Goal: Task Accomplishment & Management: Complete application form

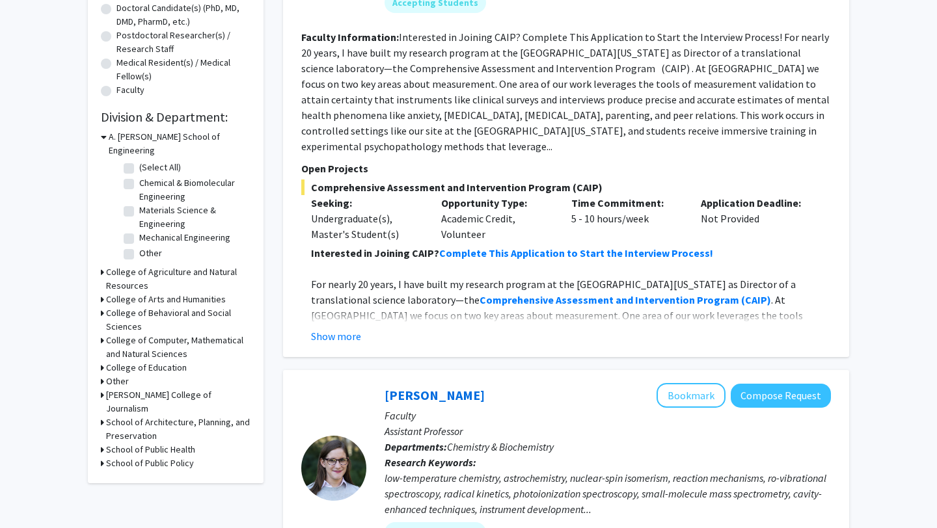
scroll to position [290, 0]
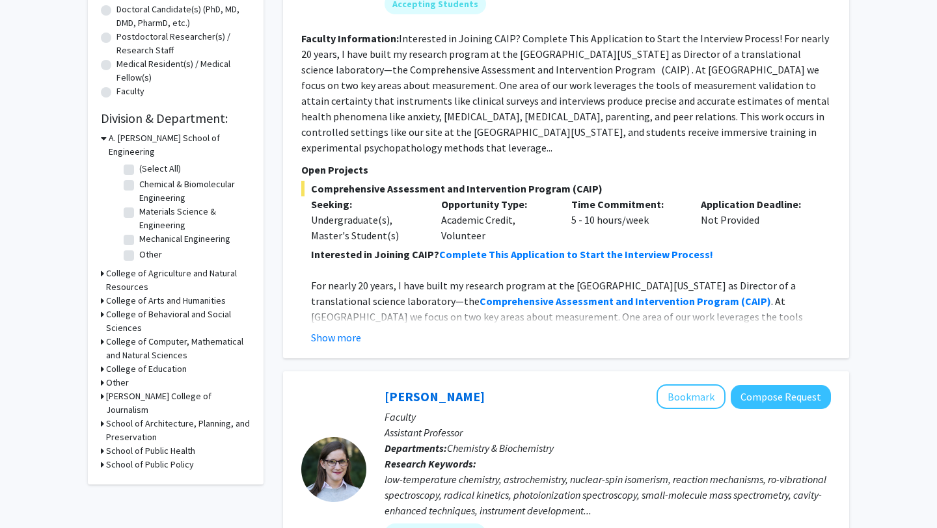
click at [178, 267] on h3 "College of Agriculture and Natural Resources" at bounding box center [178, 280] width 144 height 27
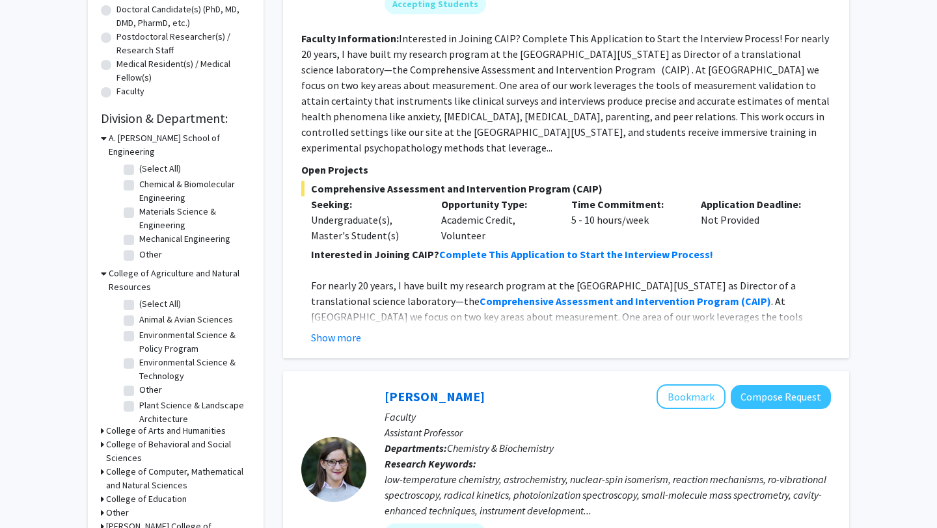
click at [156, 297] on label "(Select All)" at bounding box center [160, 304] width 42 height 14
click at [148, 297] on input "(Select All)" at bounding box center [143, 301] width 8 height 8
checkbox input "true"
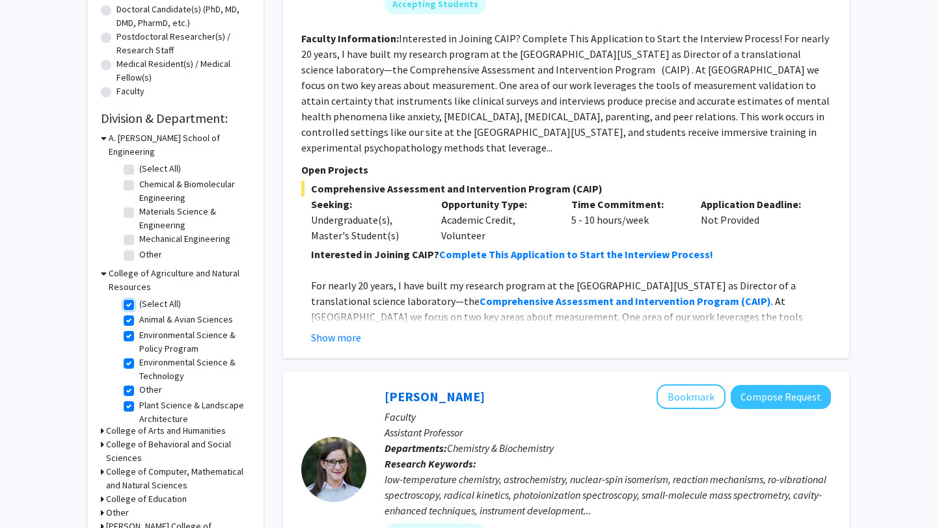
checkbox input "true"
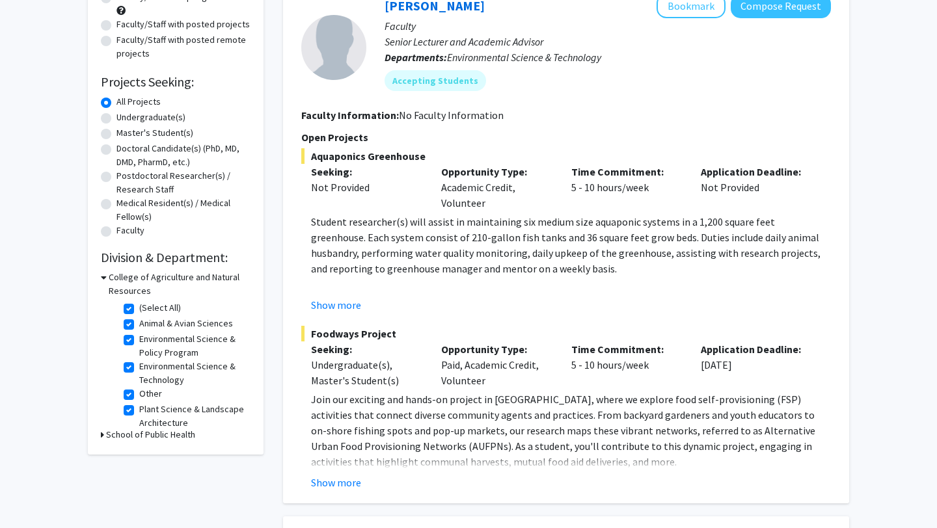
scroll to position [152, 0]
click at [359, 295] on fg-read-more "Student researcher(s) will assist in maintaining six medium size aquaponic syst…" at bounding box center [566, 262] width 530 height 99
click at [347, 300] on button "Show more" at bounding box center [336, 304] width 50 height 16
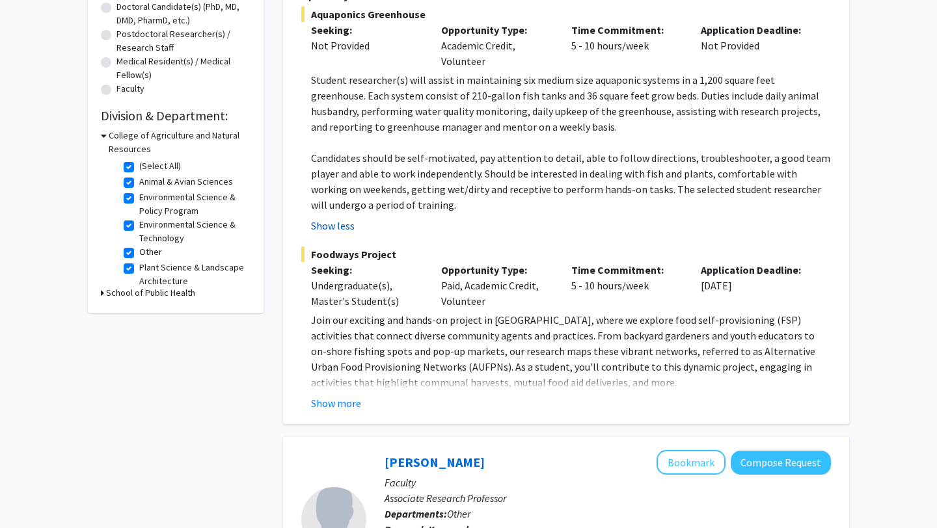
scroll to position [295, 0]
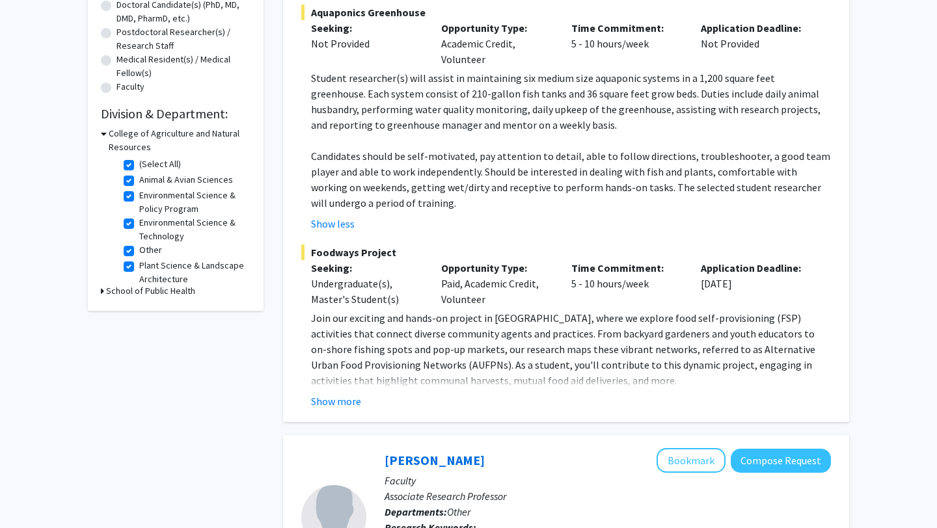
click at [327, 409] on div "Jose-Luis Izursa Bookmark Compose Request Faculty Senior Lecturer and Academic …" at bounding box center [566, 130] width 566 height 586
click at [327, 405] on button "Show more" at bounding box center [336, 402] width 50 height 16
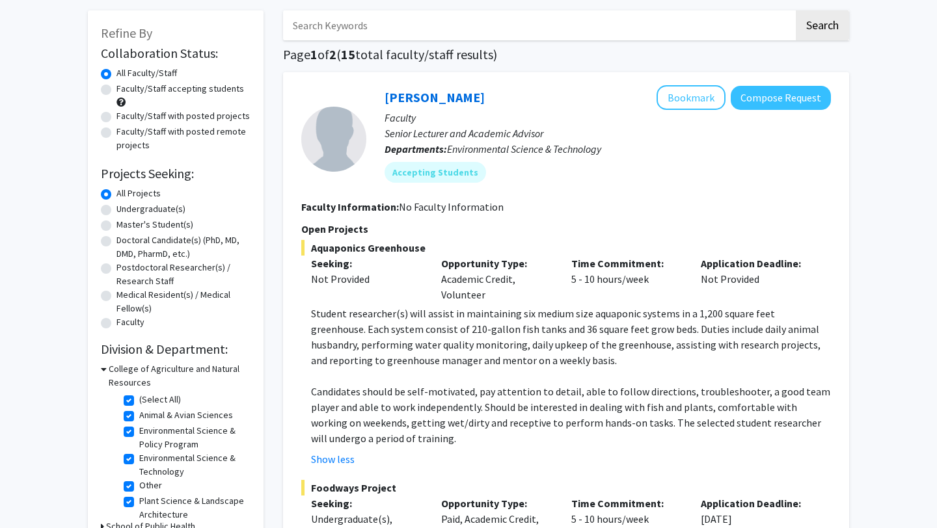
scroll to position [56, 0]
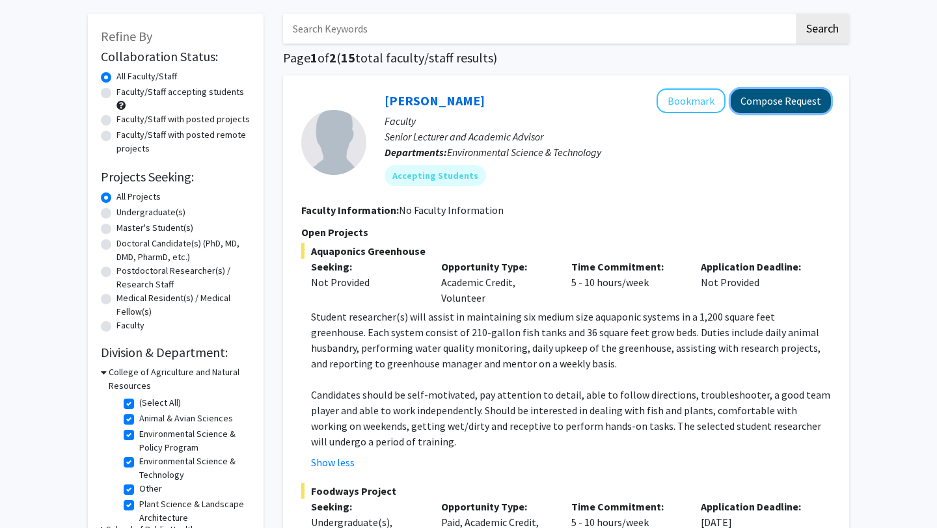
click at [780, 100] on button "Compose Request" at bounding box center [781, 101] width 100 height 24
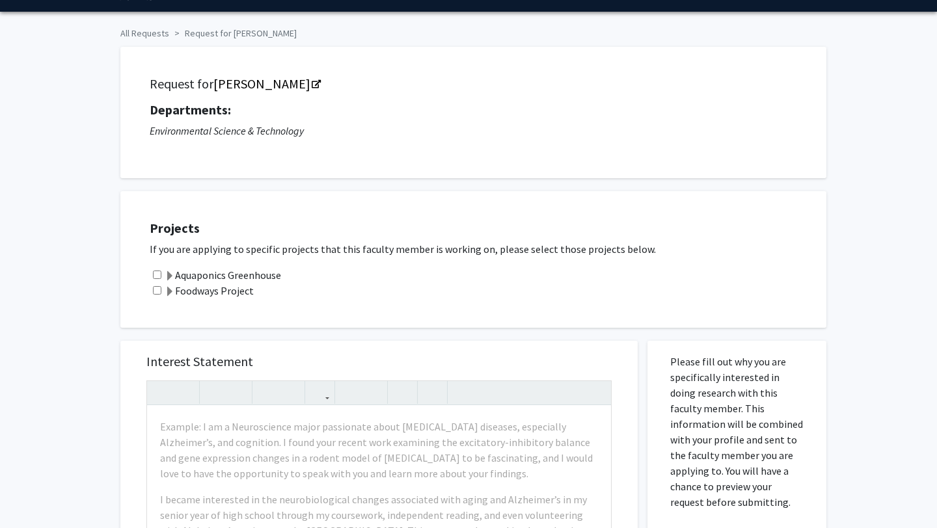
scroll to position [48, 0]
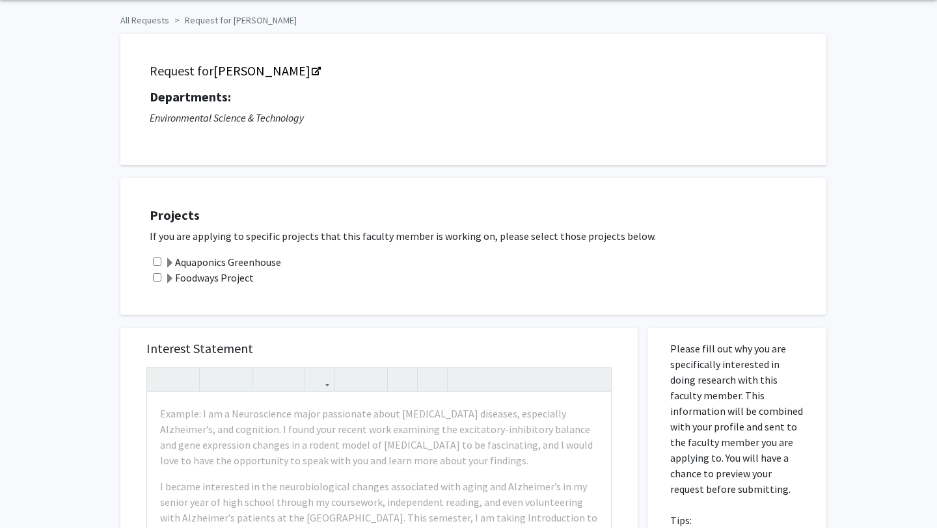
click at [271, 263] on label "Aquaponics Greenhouse" at bounding box center [223, 262] width 117 height 16
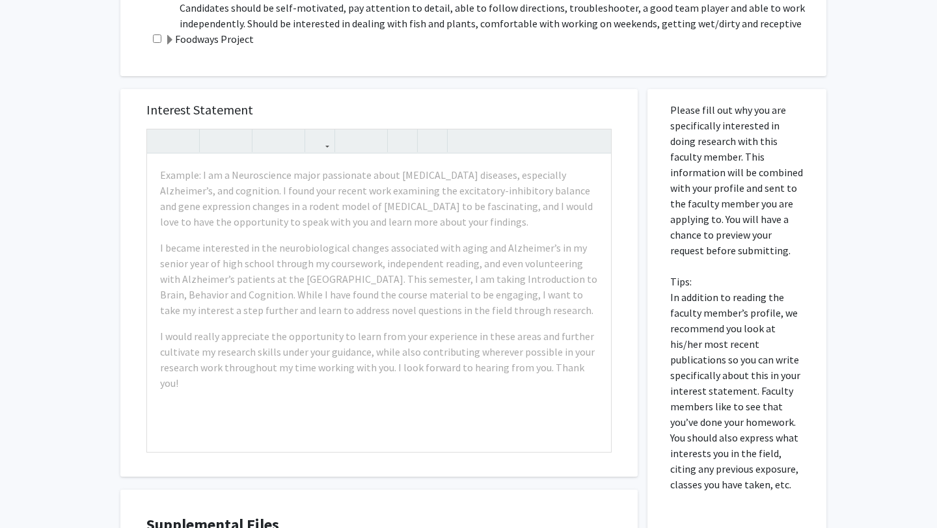
scroll to position [415, 0]
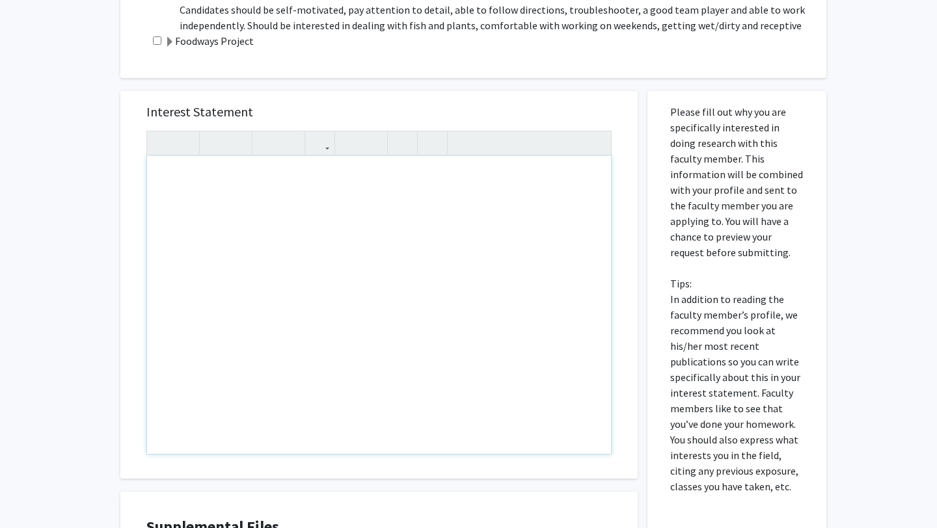
click at [483, 248] on div "Note to users with screen readers: Please press Alt+0 or Option+0 to deactivate…" at bounding box center [379, 305] width 464 height 298
click at [489, 117] on h5 "Interest Statement" at bounding box center [378, 112] width 465 height 16
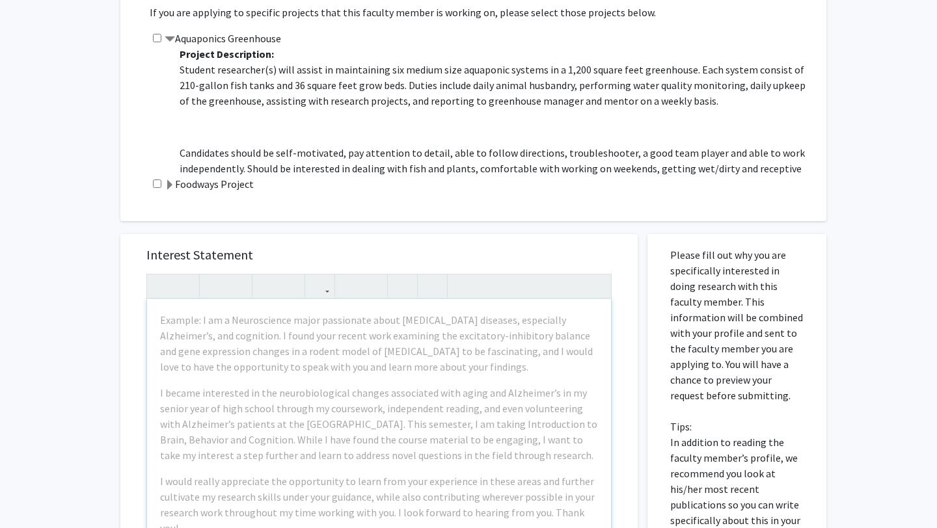
scroll to position [224, 0]
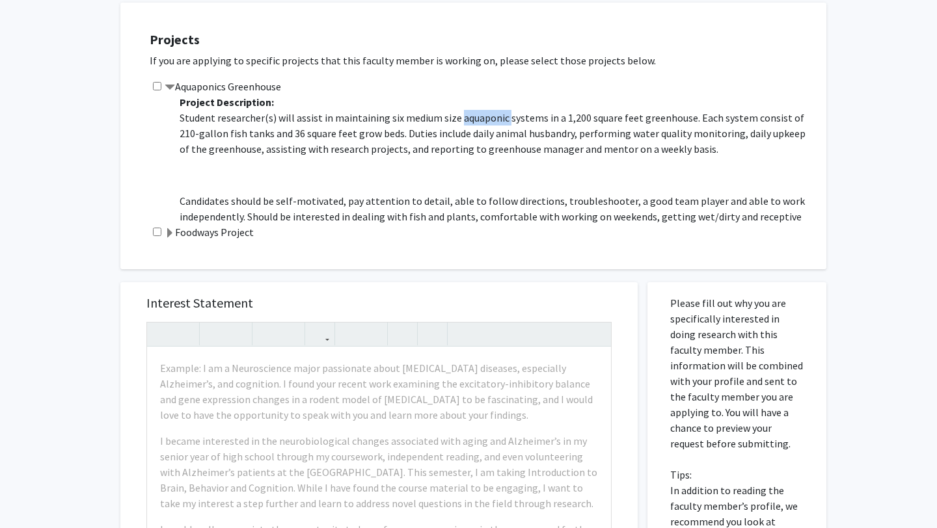
drag, startPoint x: 502, startPoint y: 118, endPoint x: 457, endPoint y: 118, distance: 44.9
click at [457, 118] on p "Student researcher(s) will assist in maintaining six medium size aquaponic syst…" at bounding box center [497, 133] width 634 height 47
copy p "aquaponic"
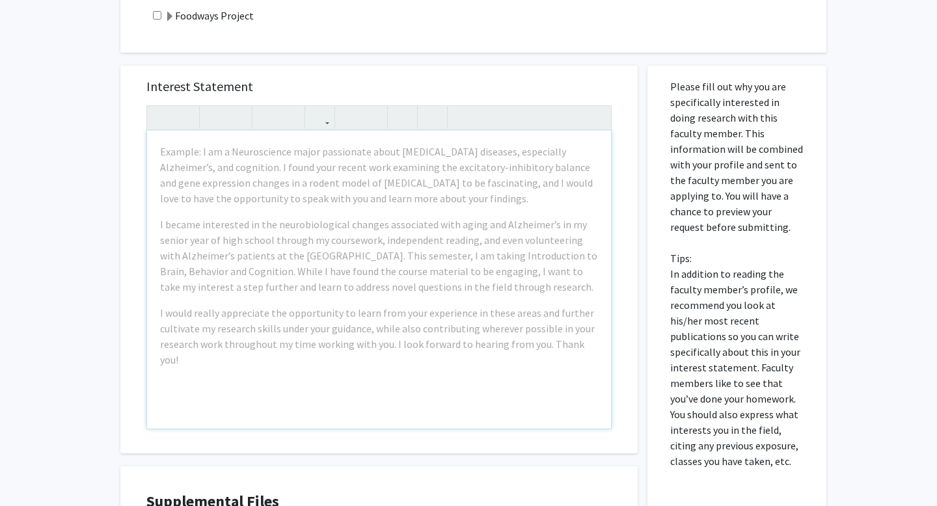
scroll to position [442, 0]
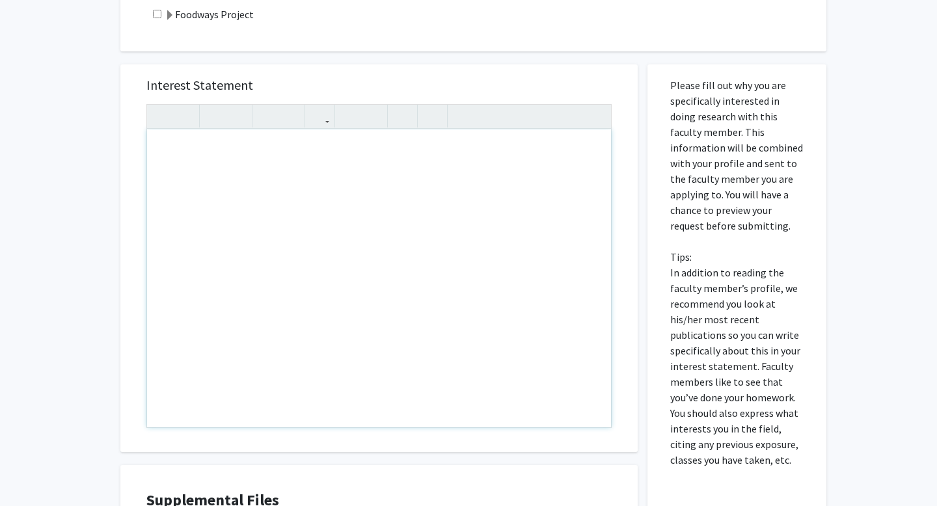
paste div "Note to users with screen readers: Please press Alt+0 or Option+0 to deactivate…"
type textarea "<p>My name is Taylor Riley, and I will be entering my junior year this fall as …"
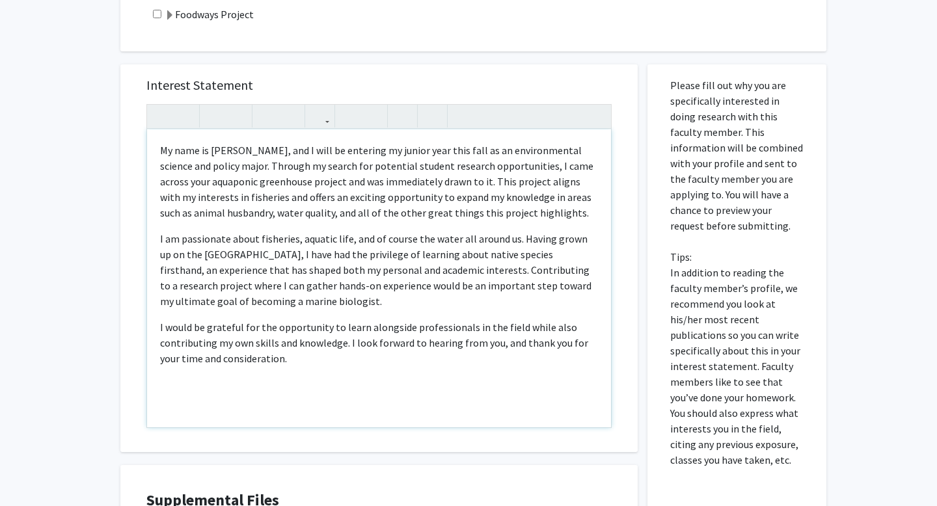
click at [452, 425] on div "My name is Taylor Riley, and I will be entering my junior year this fall as an …" at bounding box center [379, 279] width 464 height 298
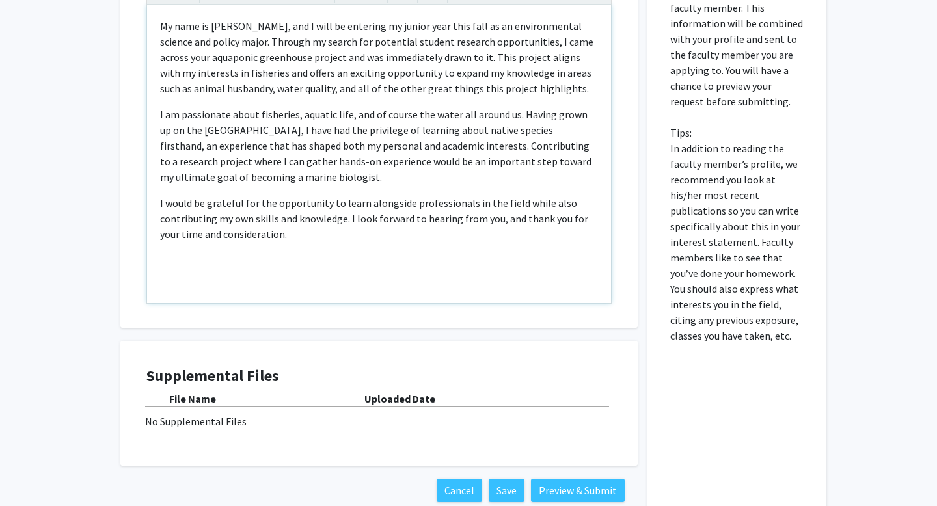
scroll to position [644, 0]
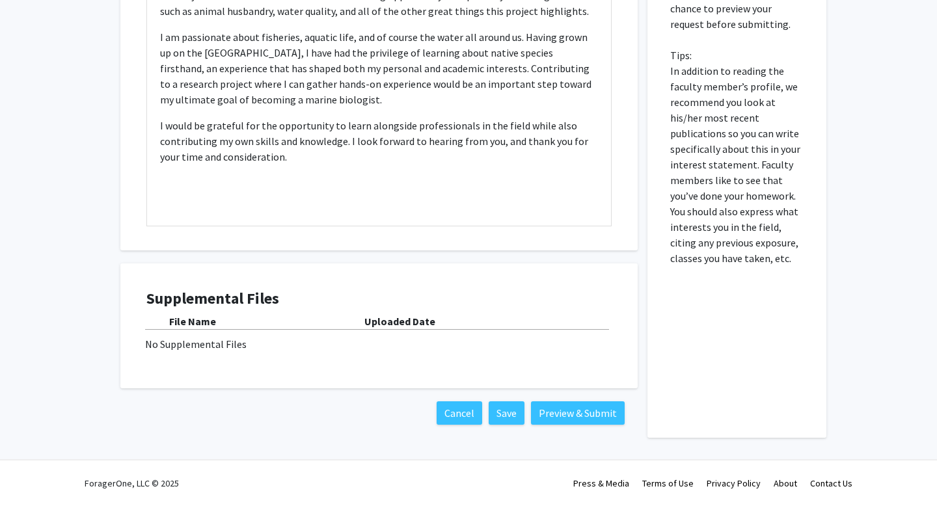
click at [387, 340] on div "No Supplemental Files" at bounding box center [379, 344] width 468 height 16
click at [219, 340] on div "No Supplemental Files" at bounding box center [379, 344] width 468 height 16
click at [202, 328] on div "File Name" at bounding box center [266, 322] width 195 height 16
click at [202, 325] on b "File Name" at bounding box center [192, 321] width 47 height 13
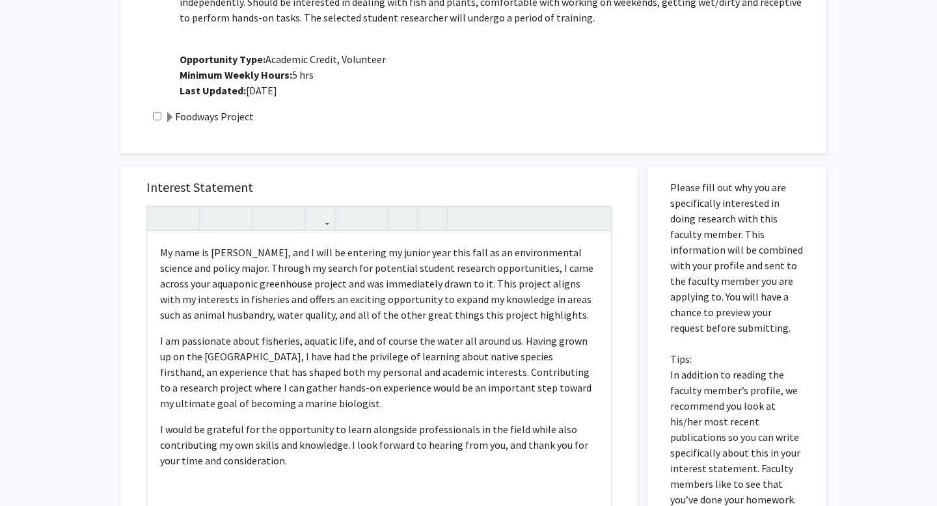
scroll to position [277, 0]
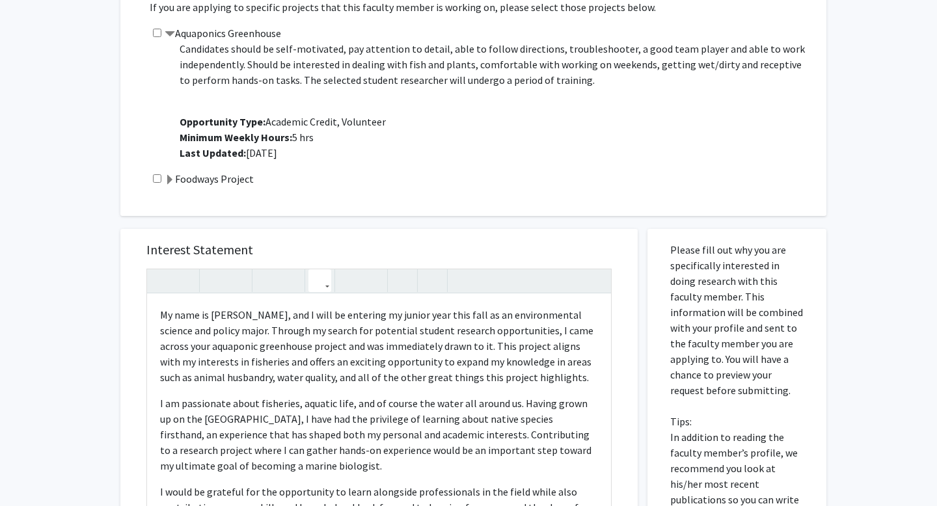
click at [325, 285] on button "button" at bounding box center [320, 280] width 23 height 23
click at [366, 243] on h5 "Interest Statement" at bounding box center [378, 250] width 465 height 16
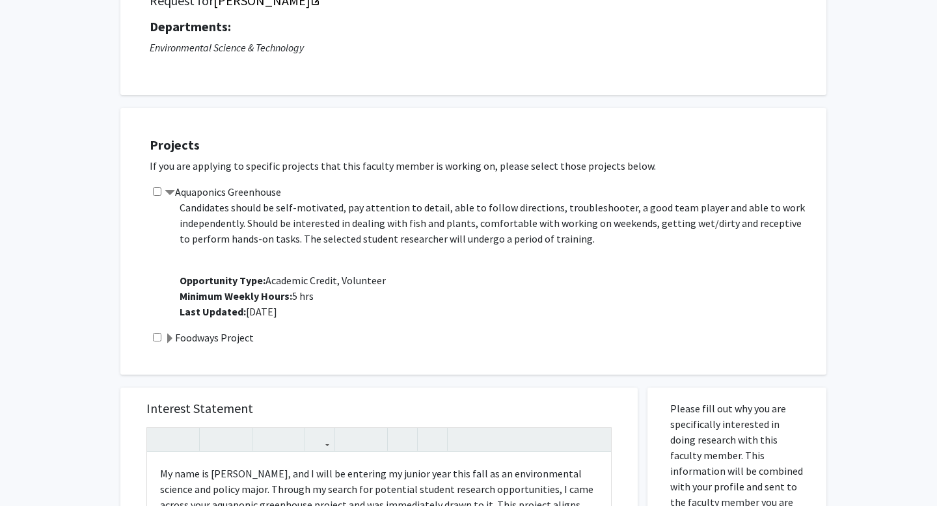
scroll to position [117, 0]
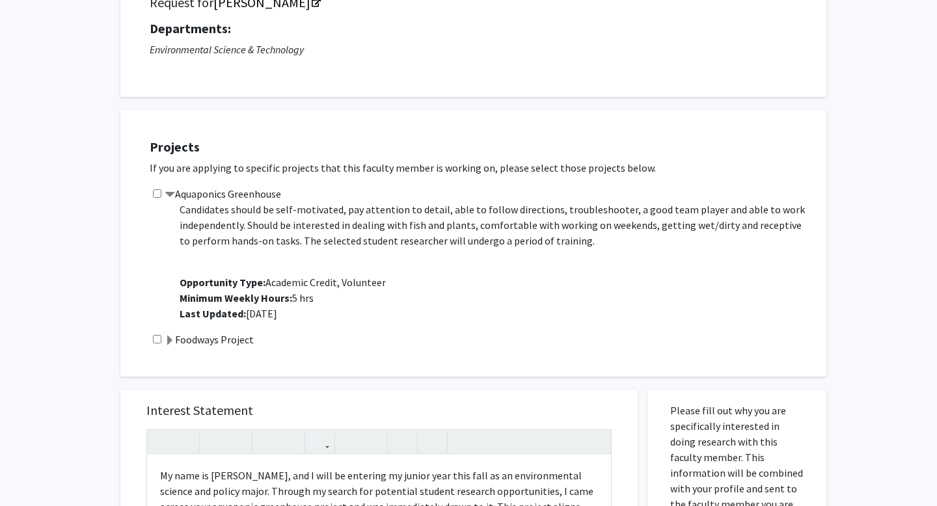
click at [158, 194] on input "checkbox" at bounding box center [157, 193] width 8 height 8
checkbox input "true"
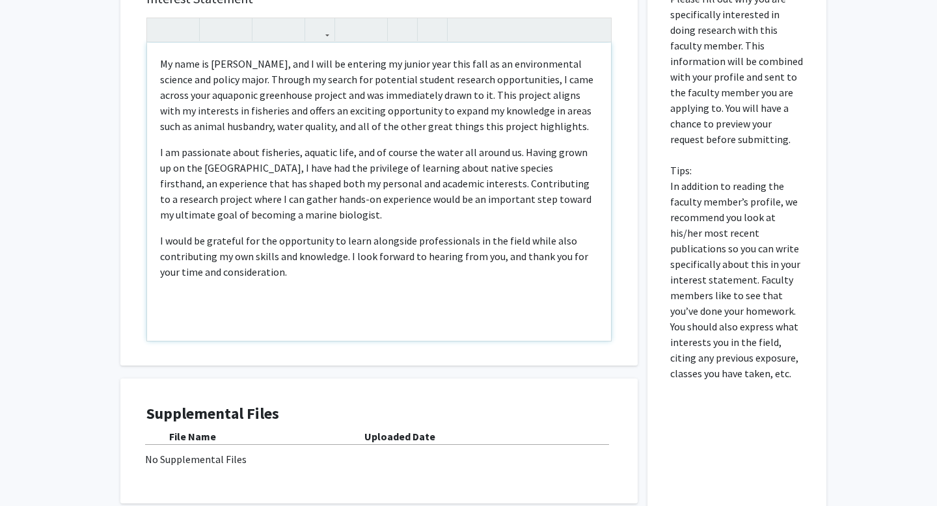
scroll to position [644, 0]
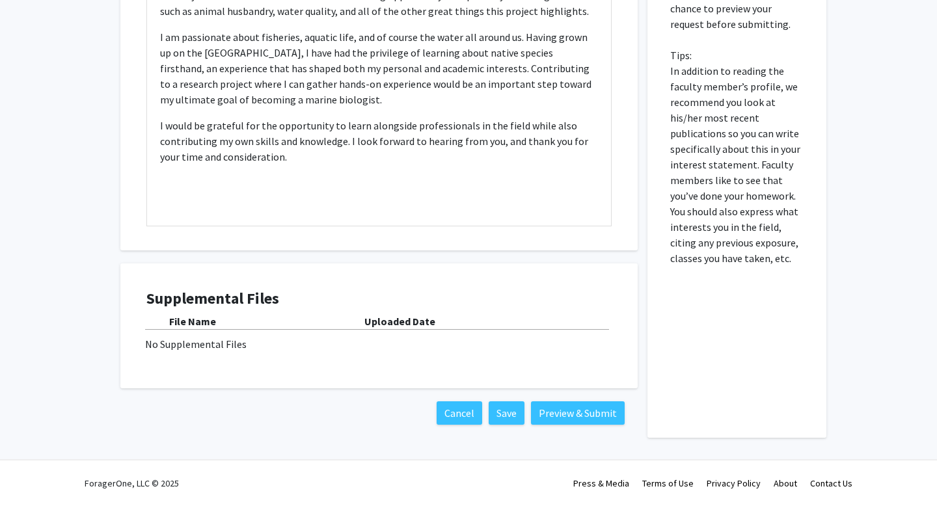
click at [225, 340] on div "No Supplemental Files" at bounding box center [379, 344] width 468 height 16
click at [514, 413] on button "Save" at bounding box center [507, 413] width 36 height 23
click at [237, 352] on div "No Supplemental Files" at bounding box center [379, 345] width 468 height 16
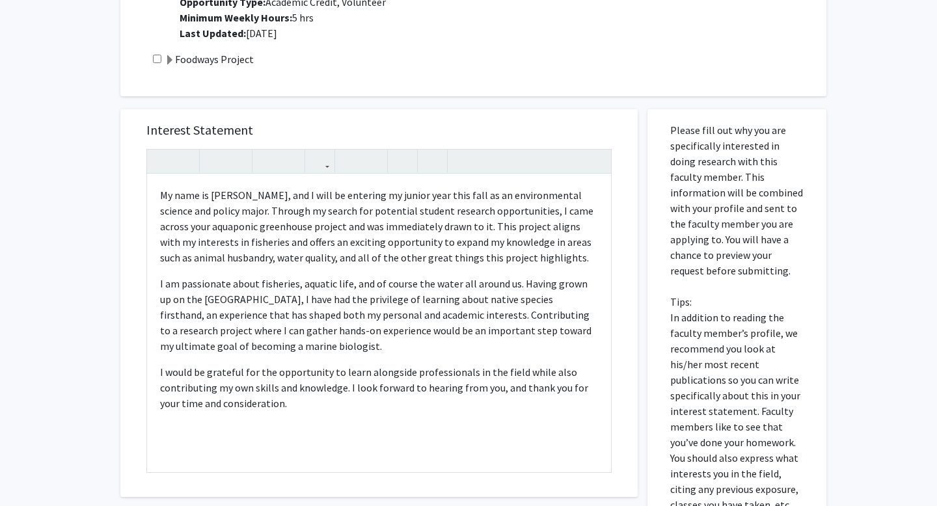
scroll to position [427, 0]
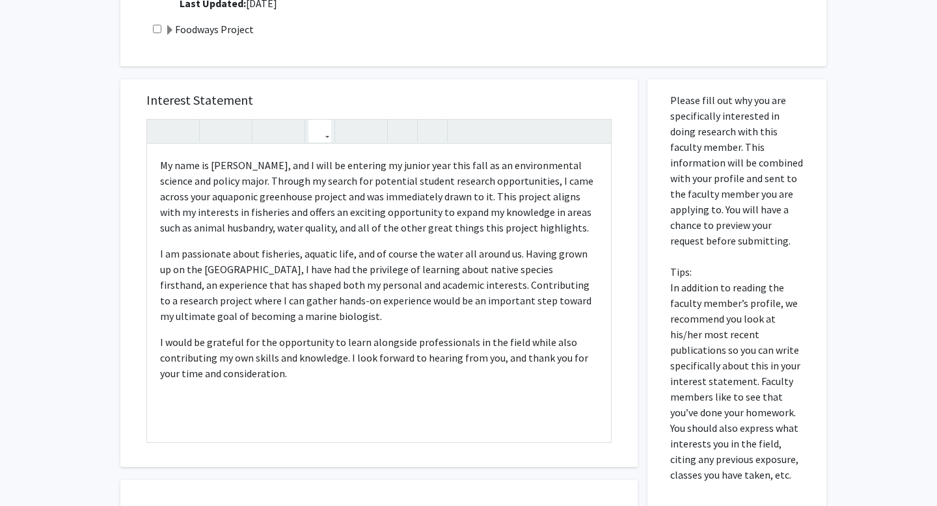
click at [325, 139] on icon "button" at bounding box center [319, 130] width 11 height 21
click at [459, 102] on h5 "Interest Statement" at bounding box center [378, 100] width 465 height 16
type textarea "<p>My name is Taylor Riley, and I will be entering my junior year this fall as …"
click at [407, 130] on icon "button" at bounding box center [402, 130] width 11 height 21
click at [406, 130] on icon "button" at bounding box center [402, 130] width 11 height 21
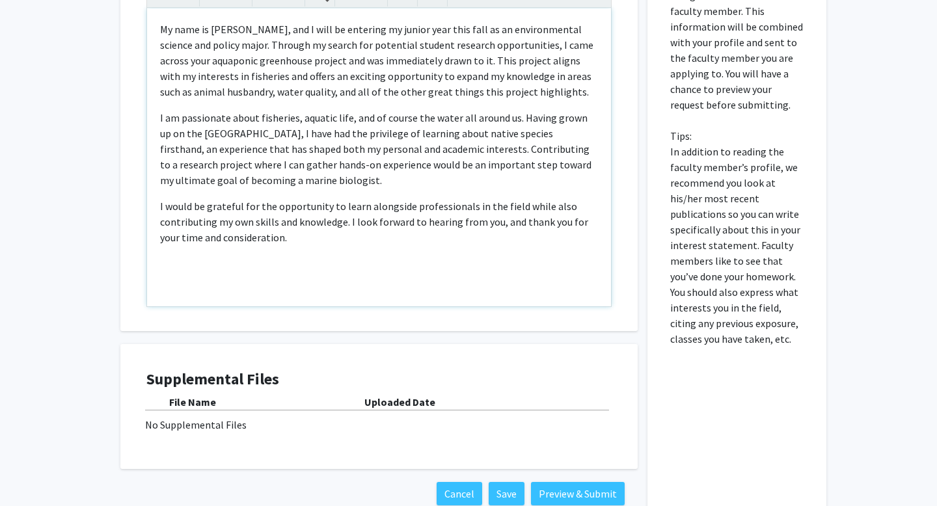
scroll to position [644, 0]
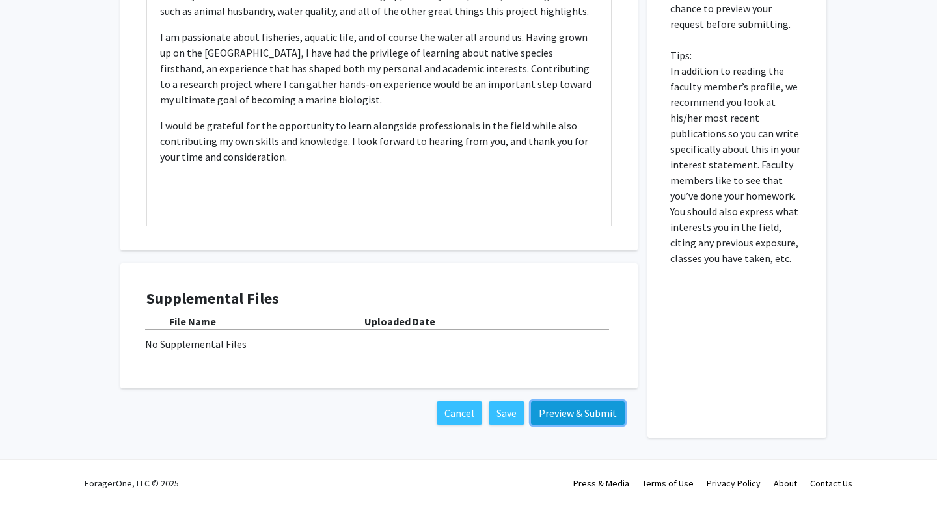
click at [601, 420] on button "Preview & Submit" at bounding box center [578, 413] width 94 height 23
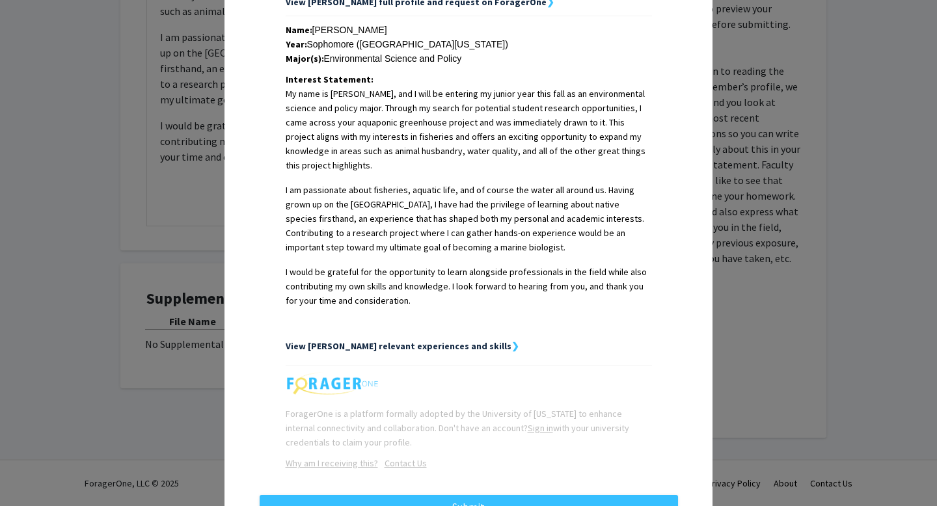
scroll to position [316, 0]
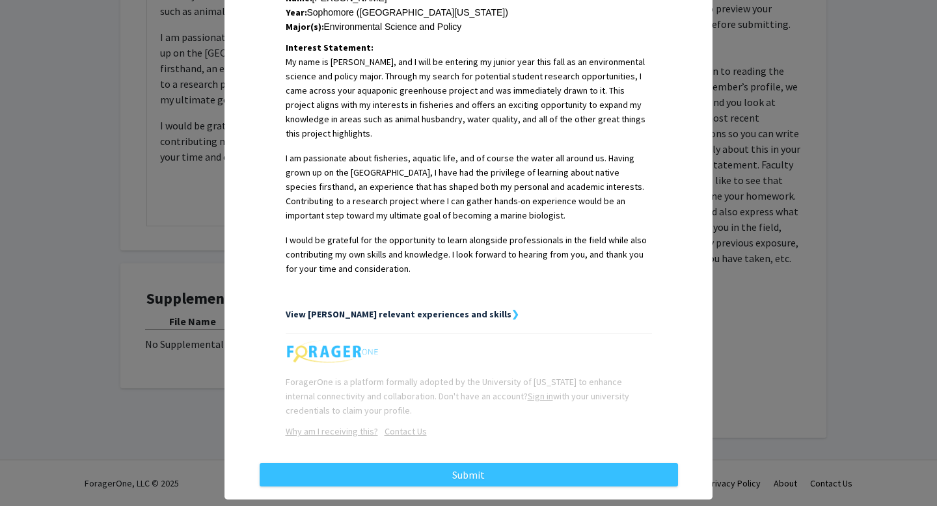
click at [443, 309] on strong "View Taylor's relevant experiences and skills" at bounding box center [399, 315] width 226 height 12
click at [512, 309] on strong "❯" at bounding box center [516, 315] width 8 height 12
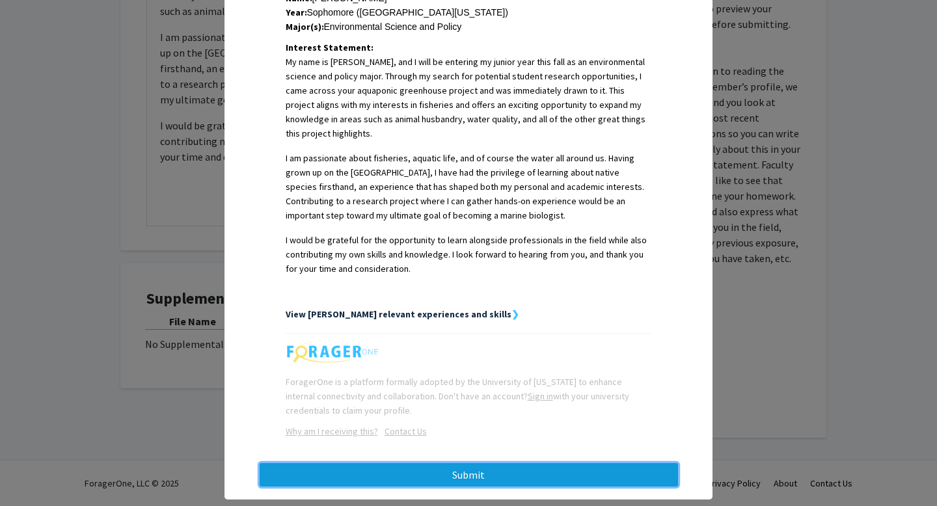
click at [456, 463] on button "Submit" at bounding box center [469, 474] width 418 height 23
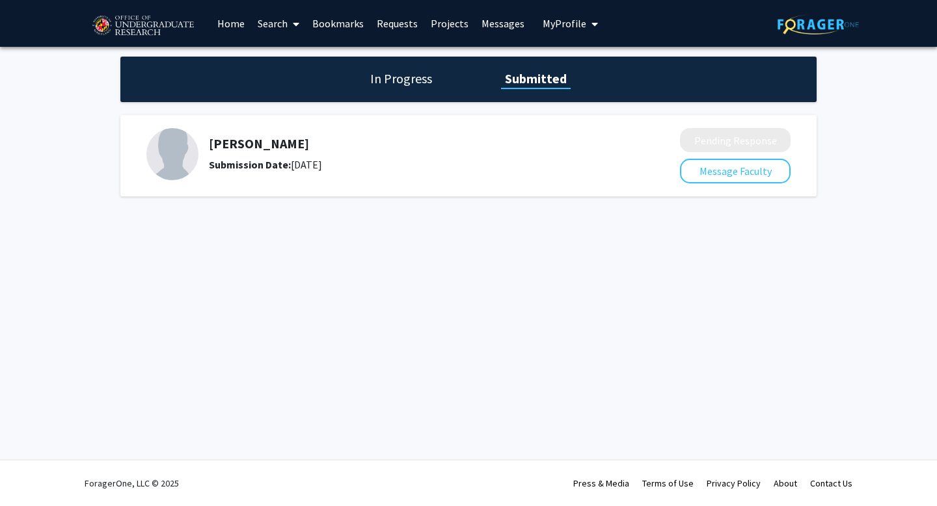
click at [573, 25] on span "My Profile" at bounding box center [565, 23] width 44 height 13
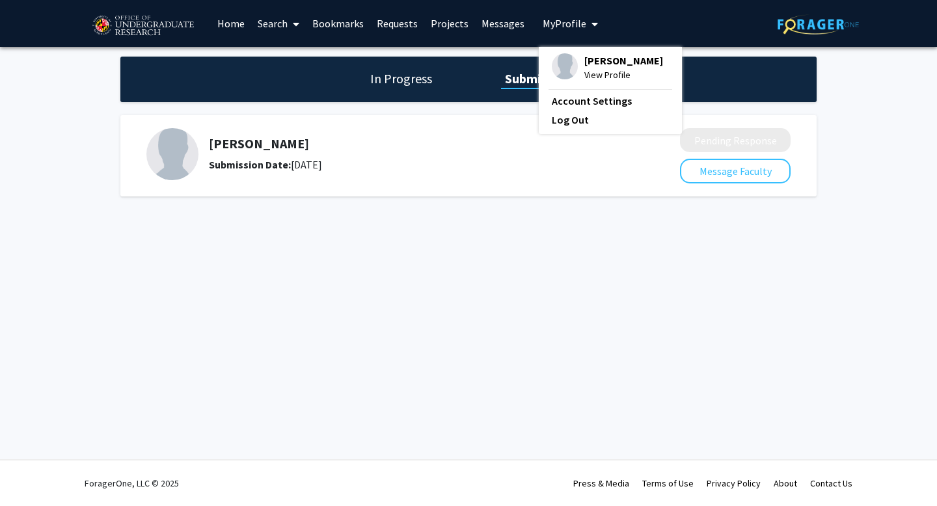
click at [594, 73] on span "View Profile" at bounding box center [623, 75] width 79 height 14
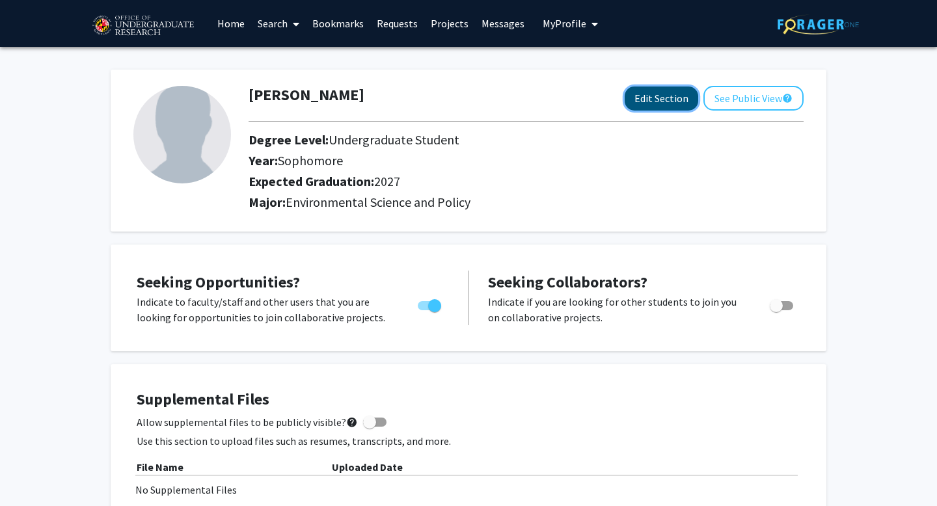
click at [679, 97] on button "Edit Section" at bounding box center [662, 99] width 74 height 24
select select "sophomore"
select select "2027"
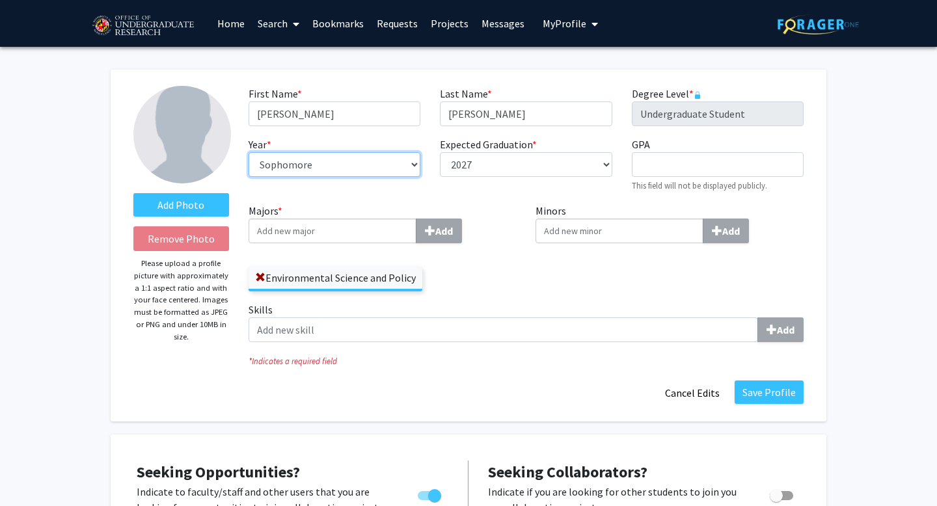
click at [361, 164] on select "--- First-year Sophomore Junior Senior Postbaccalaureate Certificate" at bounding box center [335, 164] width 172 height 25
select select "junior"
click at [249, 152] on select "--- First-year Sophomore Junior Senior Postbaccalaureate Certificate" at bounding box center [335, 164] width 172 height 25
click at [518, 194] on div "First Name * required Taylor Last Name * required Riley Degree Level * required…" at bounding box center [526, 144] width 575 height 117
click at [339, 231] on input "Majors * Add" at bounding box center [333, 231] width 168 height 25
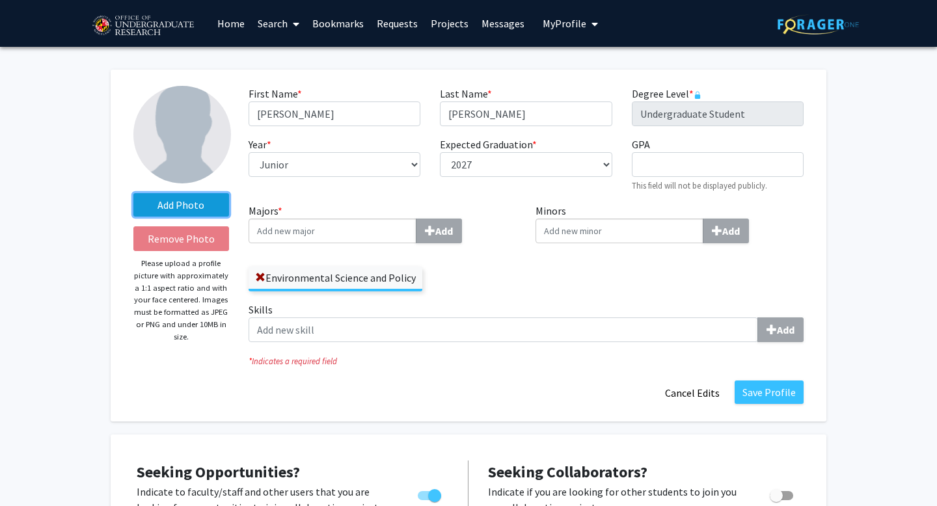
click at [180, 202] on label "Add Photo" at bounding box center [181, 204] width 96 height 23
click at [0, 0] on input "Add Photo" at bounding box center [0, 0] width 0 height 0
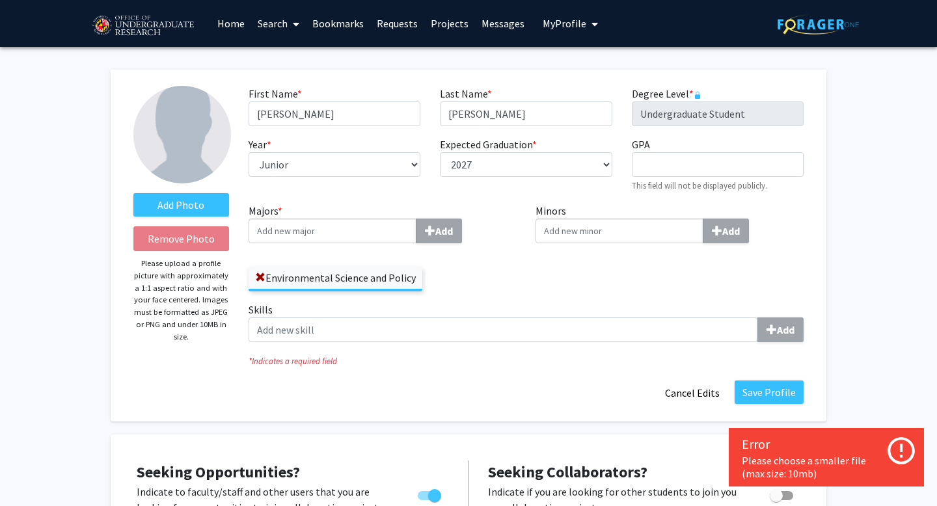
click at [901, 448] on icon at bounding box center [901, 450] width 27 height 27
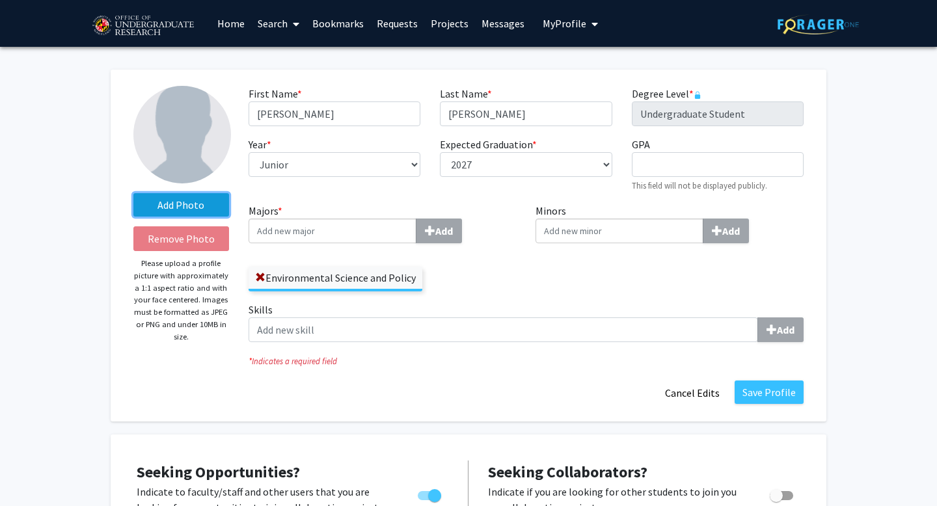
click at [196, 209] on label "Add Photo" at bounding box center [181, 204] width 96 height 23
click at [0, 0] on input "Add Photo" at bounding box center [0, 0] width 0 height 0
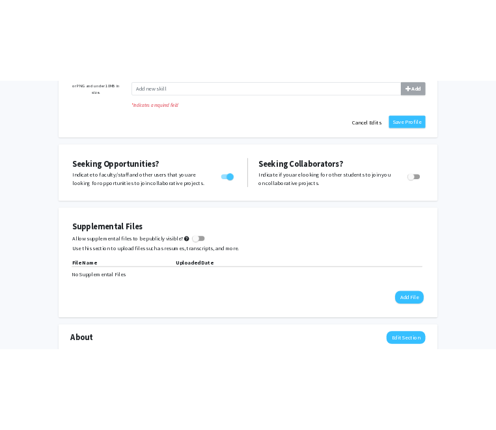
scroll to position [316, 0]
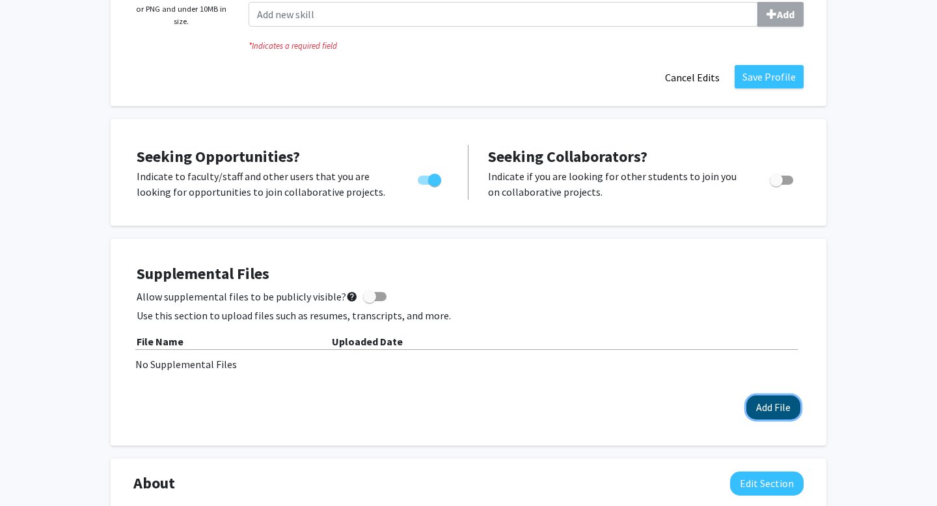
click at [780, 404] on button "Add File" at bounding box center [774, 408] width 54 height 24
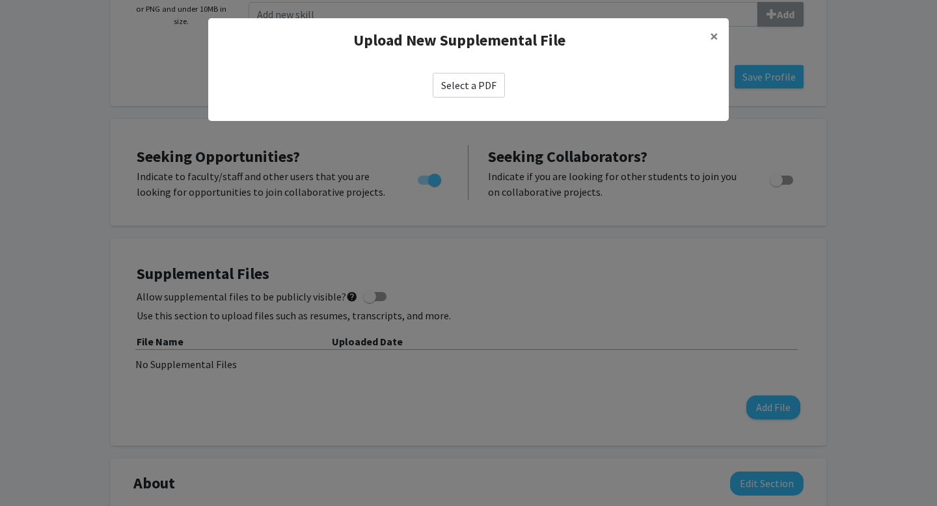
click at [460, 103] on div "Select a PDF" at bounding box center [468, 85] width 521 height 46
click at [459, 92] on label "Select a PDF" at bounding box center [469, 85] width 72 height 25
click at [0, 0] on input "Select a PDF" at bounding box center [0, 0] width 0 height 0
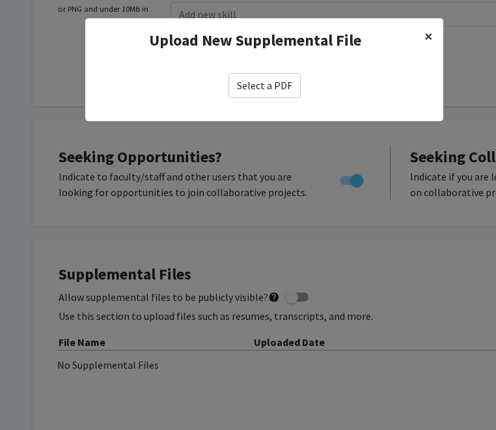
click at [433, 40] on button "×" at bounding box center [428, 36] width 29 height 36
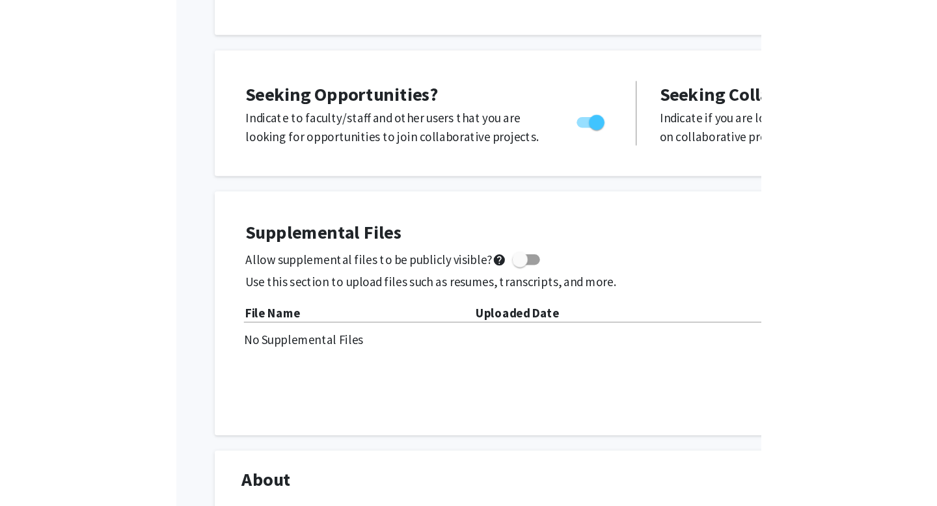
scroll to position [392, 0]
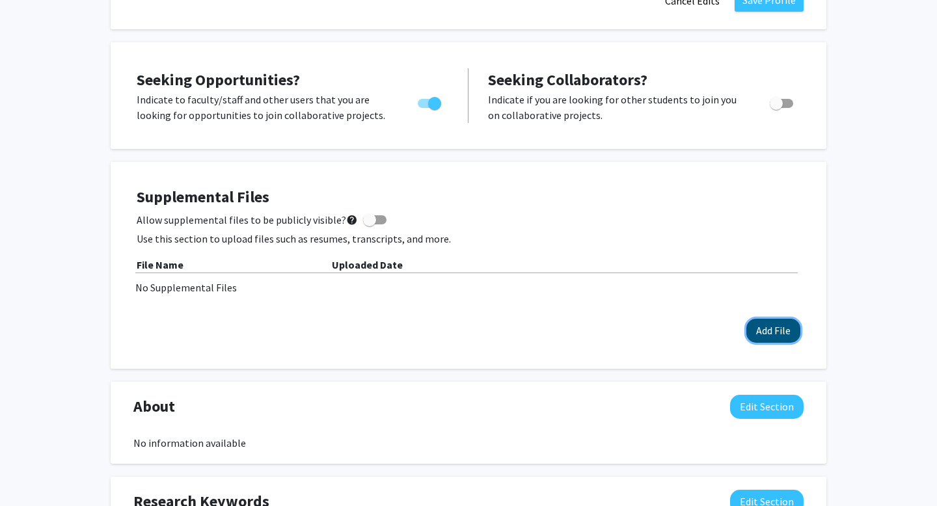
click at [789, 333] on button "Add File" at bounding box center [774, 331] width 54 height 24
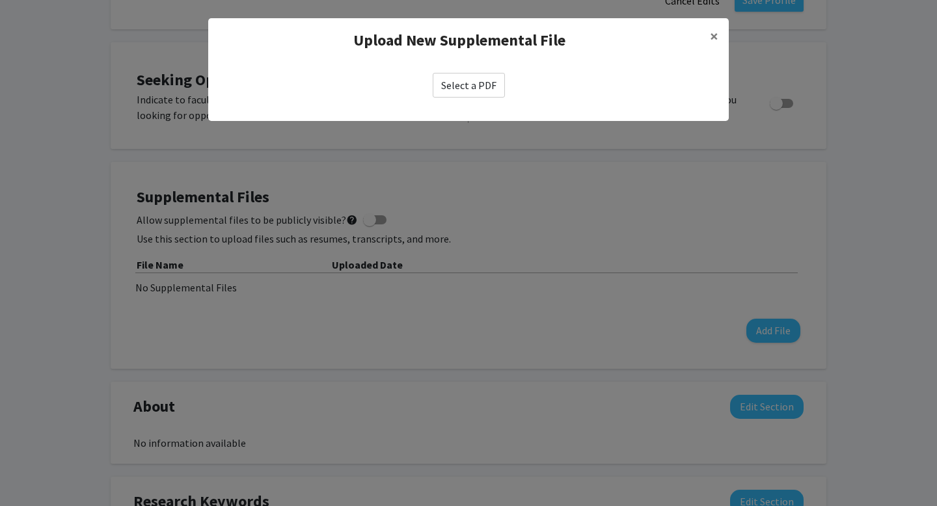
click at [471, 77] on label "Select a PDF" at bounding box center [469, 85] width 72 height 25
click at [0, 0] on input "Select a PDF" at bounding box center [0, 0] width 0 height 0
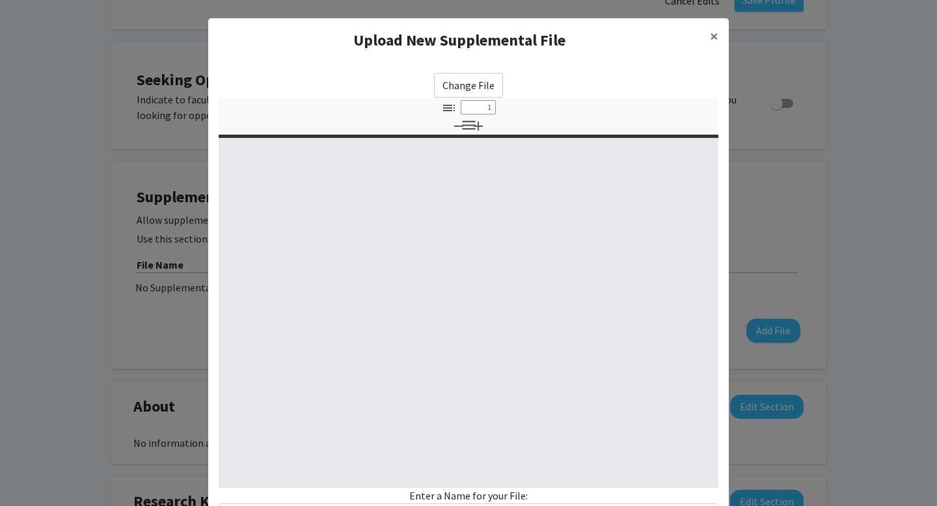
select select "custom"
type input "0"
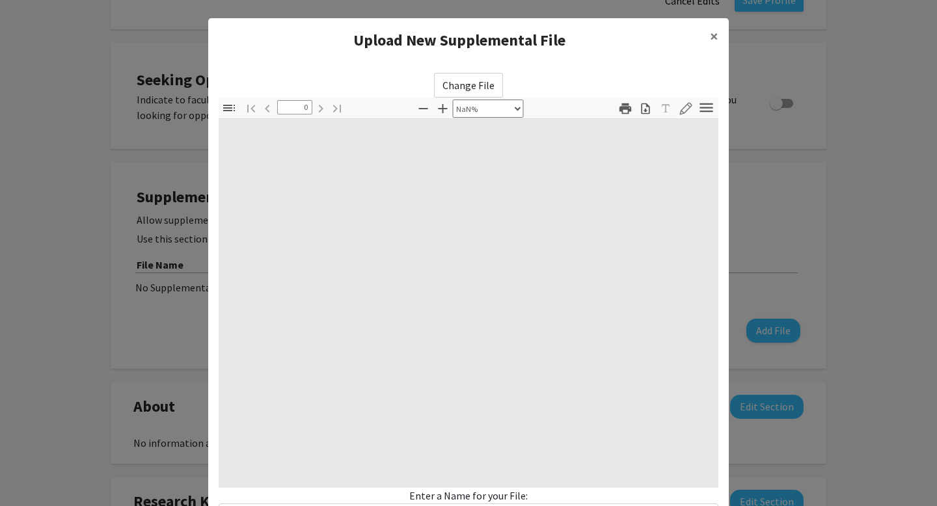
select select "auto"
type input "1"
select select "auto"
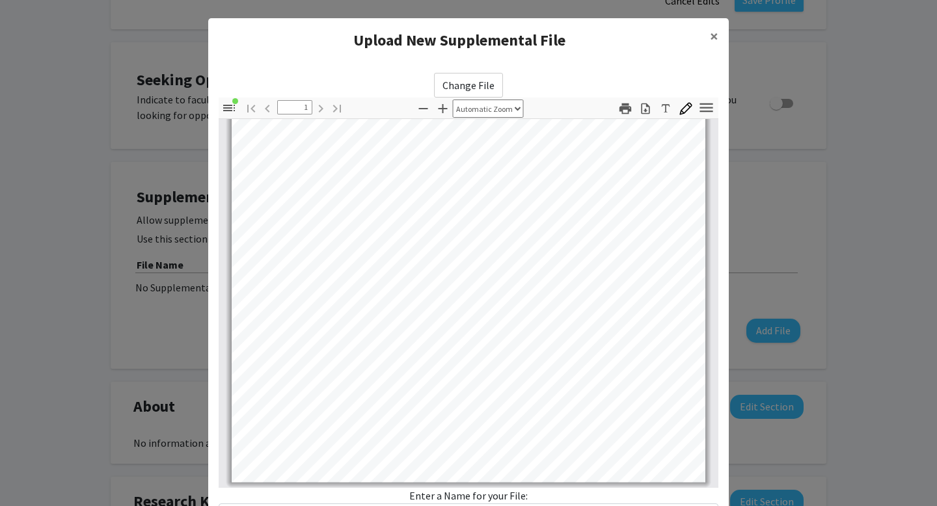
scroll to position [110, 0]
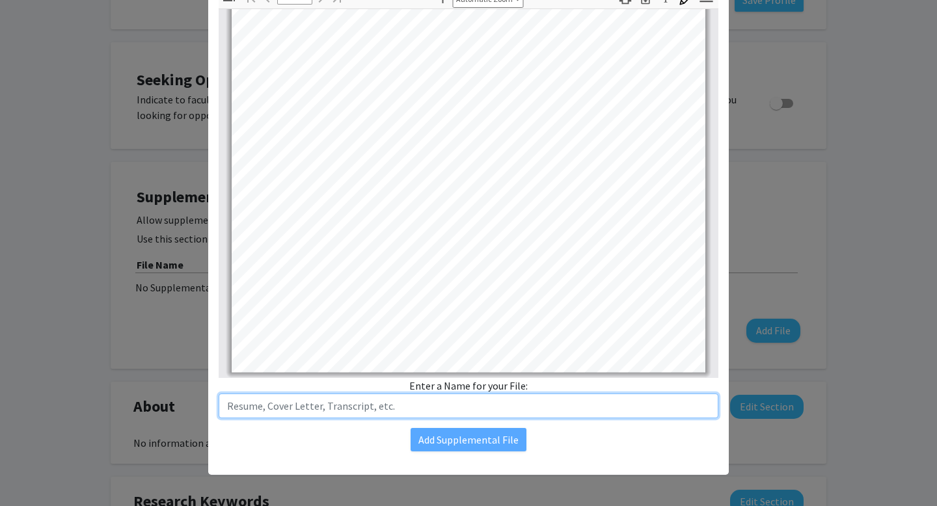
click at [431, 409] on input "text" at bounding box center [469, 406] width 500 height 25
type input "Resume"
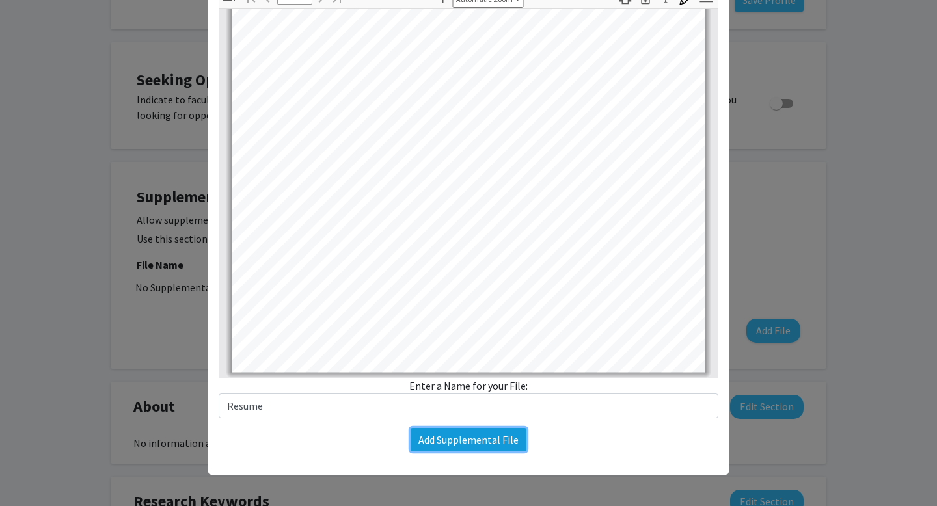
click at [493, 437] on button "Add Supplemental File" at bounding box center [469, 439] width 116 height 23
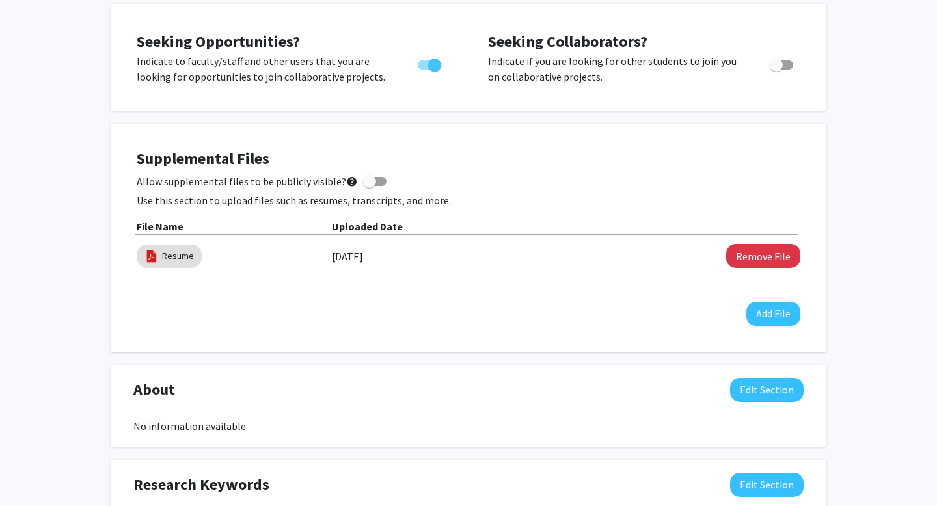
scroll to position [430, 0]
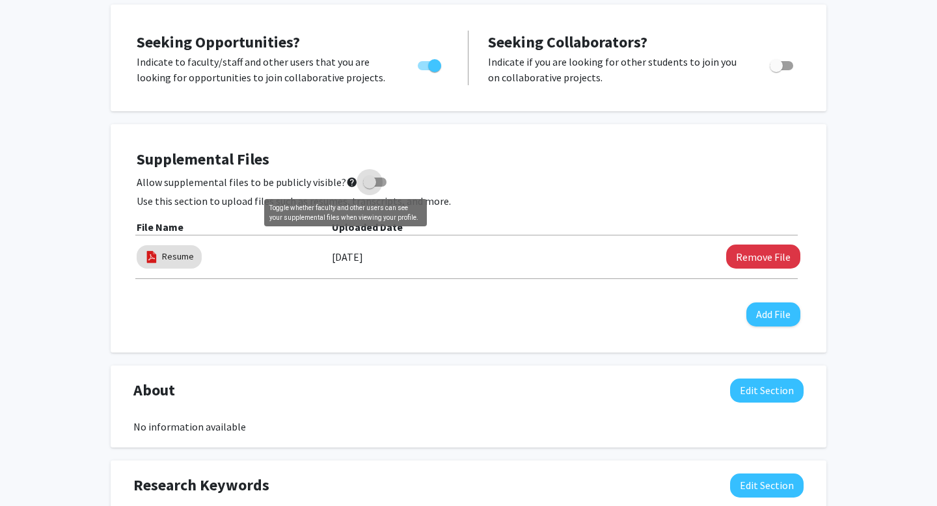
click at [346, 182] on mat-icon "help" at bounding box center [352, 182] width 12 height 16
click at [369, 187] on input "Allow supplemental files to be publicly visible? help" at bounding box center [369, 187] width 1 height 1
checkbox input "true"
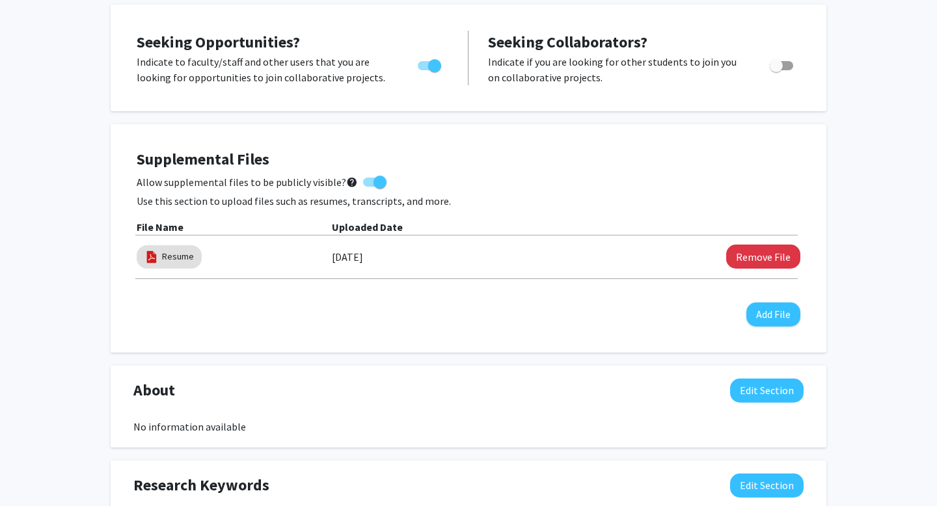
click at [548, 171] on div "Supplemental Files Allow supplemental files to be publicly visible? help Use th…" at bounding box center [469, 238] width 664 height 176
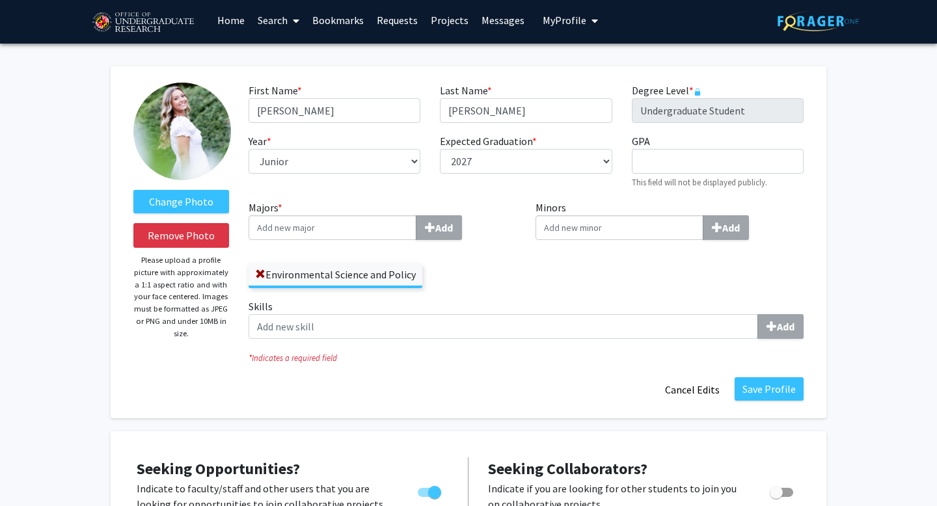
scroll to position [0, 0]
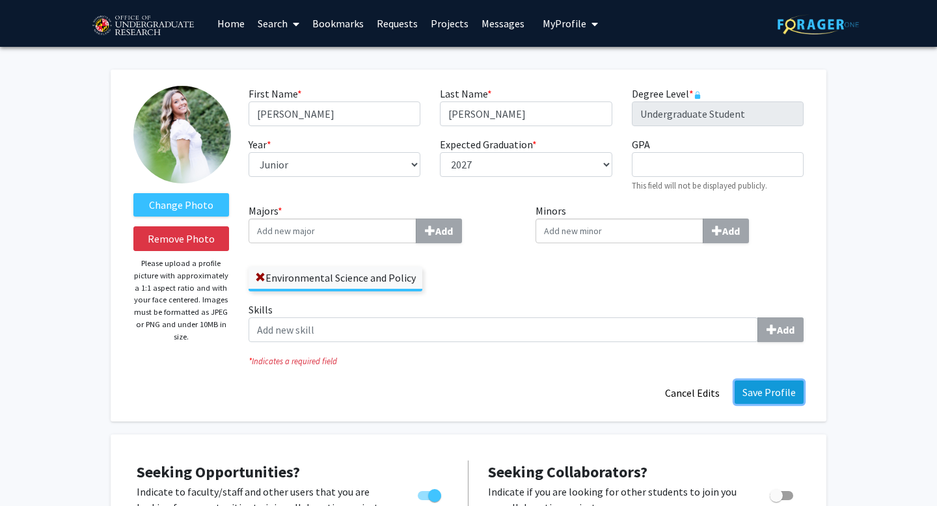
click at [784, 390] on button "Save Profile" at bounding box center [769, 392] width 69 height 23
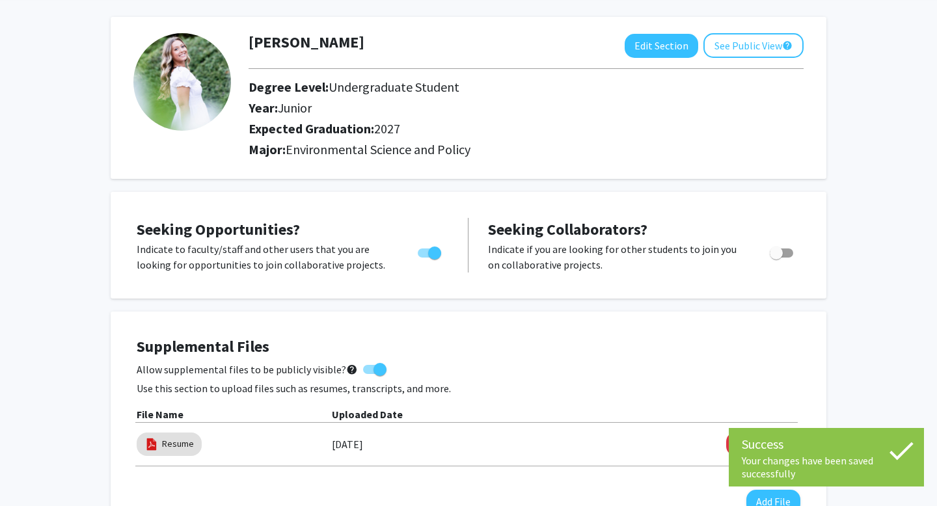
scroll to position [53, 0]
click at [743, 43] on button "See Public View help" at bounding box center [754, 45] width 100 height 25
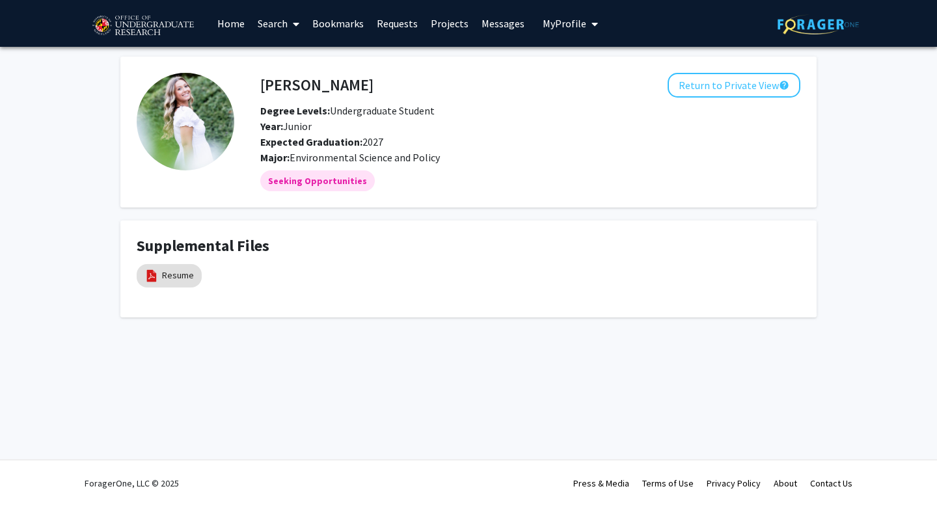
click at [234, 23] on link "Home" at bounding box center [231, 24] width 40 height 46
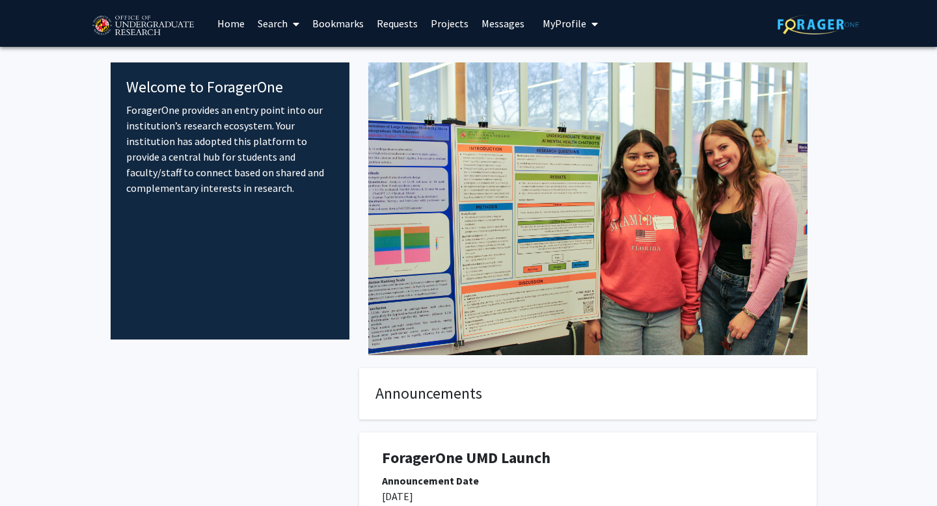
click at [270, 30] on link "Search" at bounding box center [278, 24] width 55 height 46
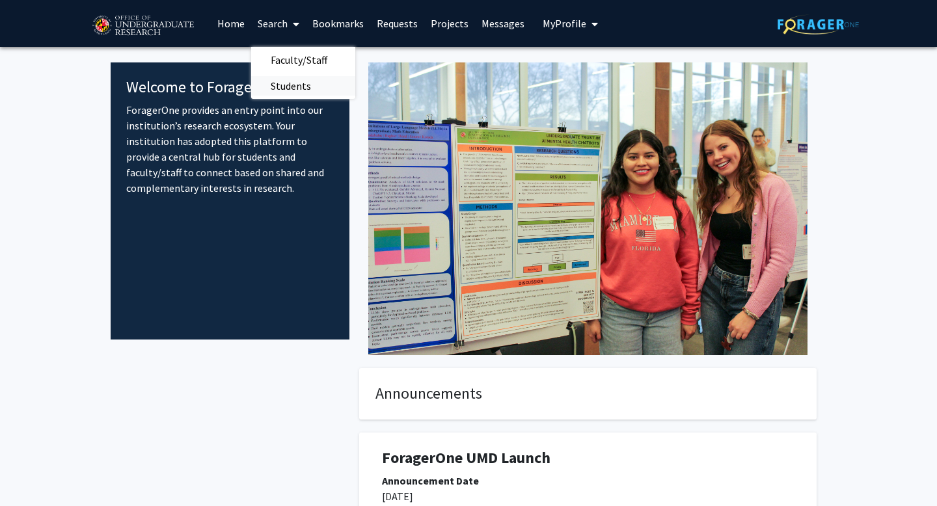
click at [297, 94] on span "Students" at bounding box center [290, 86] width 79 height 26
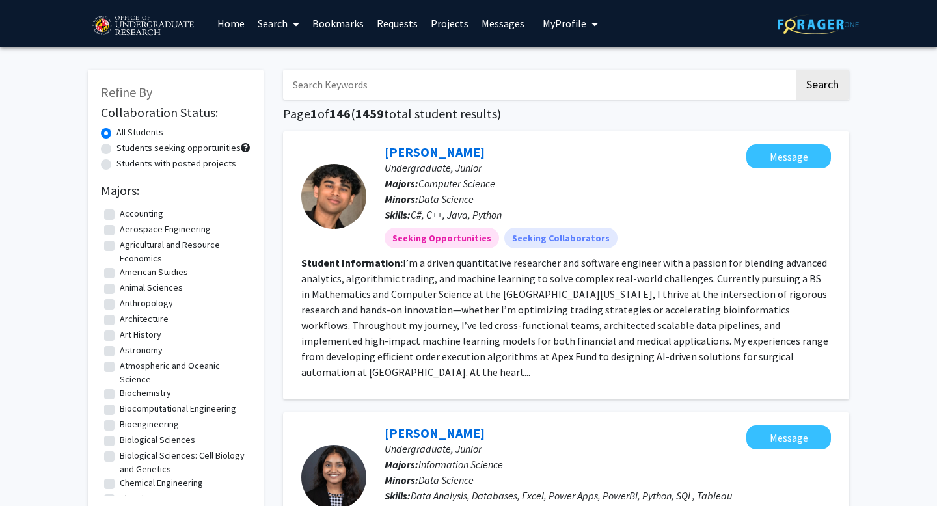
click at [556, 20] on span "My Profile" at bounding box center [565, 23] width 44 height 13
click at [590, 74] on span "View Profile" at bounding box center [623, 75] width 79 height 14
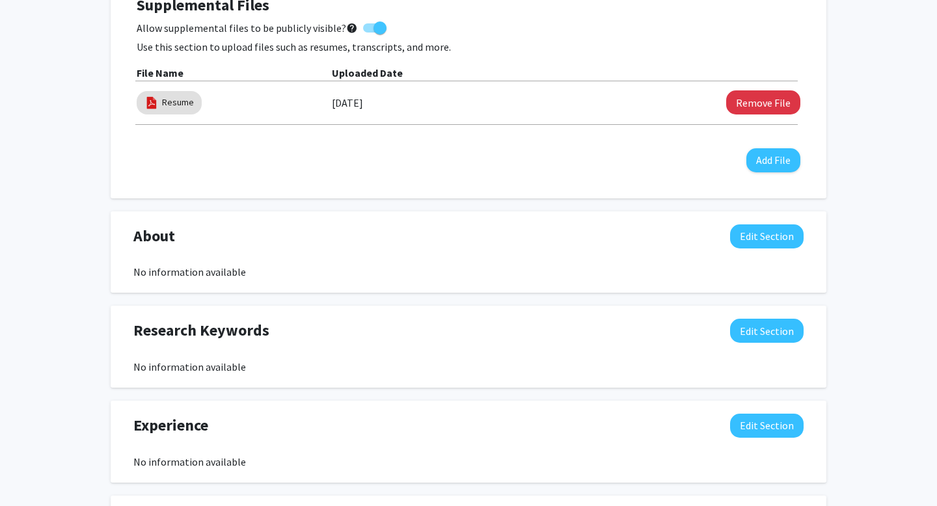
scroll to position [396, 0]
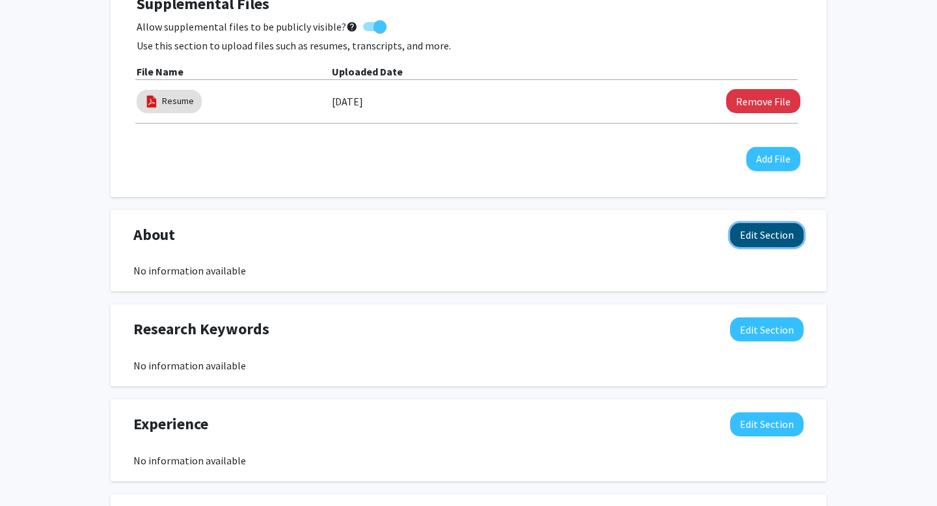
click at [790, 238] on button "Edit Section" at bounding box center [767, 235] width 74 height 24
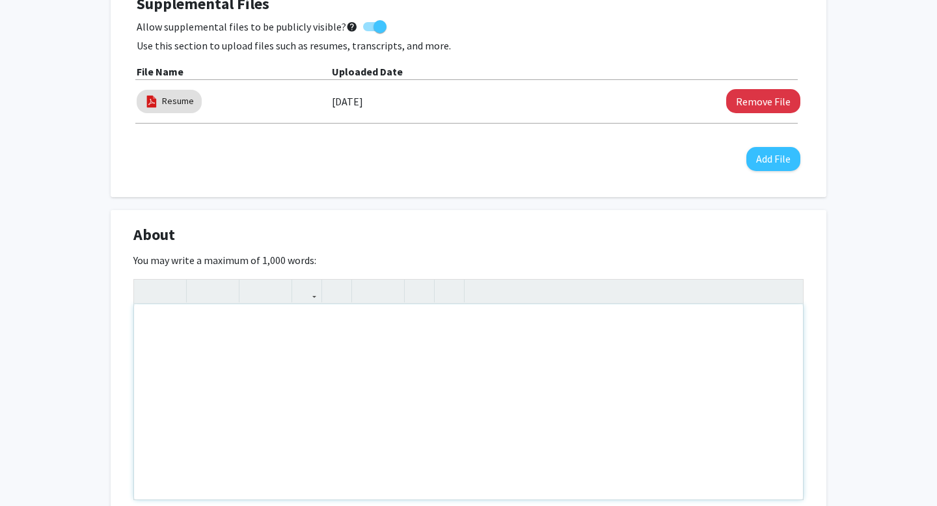
click at [349, 404] on div "Note to users with screen readers: Please deactivate our accessibility plugin f…" at bounding box center [468, 402] width 669 height 195
type textarea "I am an environmental science and policy student aiming to one day become a mar…"
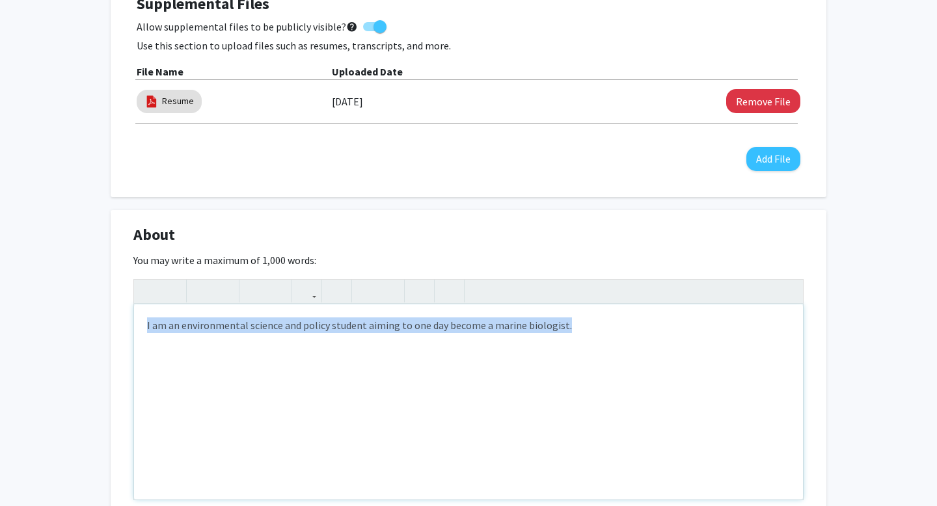
drag, startPoint x: 584, startPoint y: 322, endPoint x: 137, endPoint y: 314, distance: 447.9
click at [137, 314] on div "I am an environmental science and policy student aiming to one day become a mar…" at bounding box center [468, 402] width 669 height 195
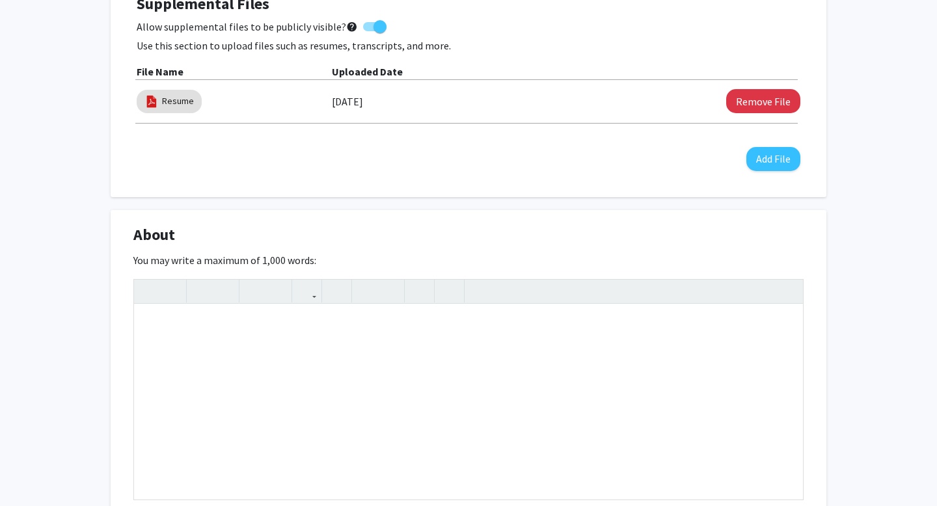
click at [876, 280] on div "Taylor Riley Edit Section See Public View help Degree Level: Undergraduate Stud…" at bounding box center [468, 371] width 937 height 1440
click at [676, 273] on div "You may write a maximum of 1,000 words: Insert link Remove link Word Count: 0 w…" at bounding box center [468, 390] width 670 height 275
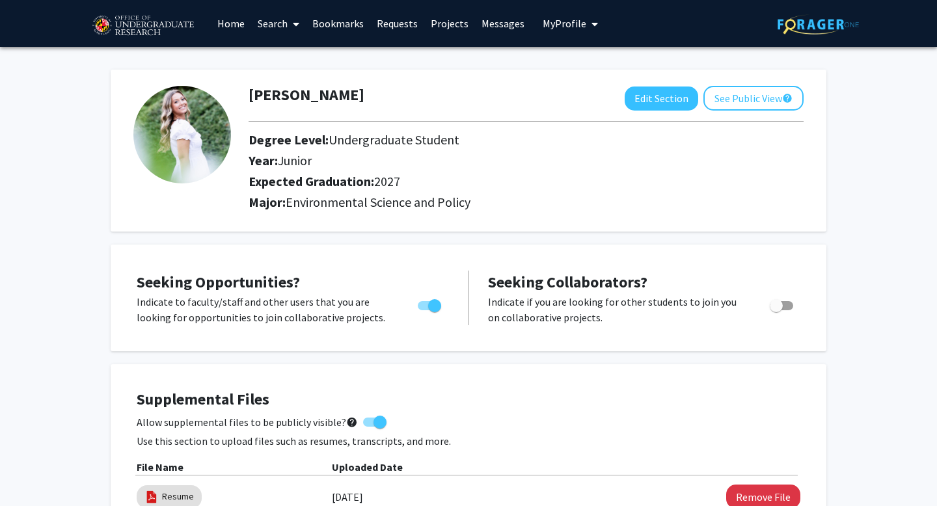
click at [232, 18] on link "Home" at bounding box center [231, 24] width 40 height 46
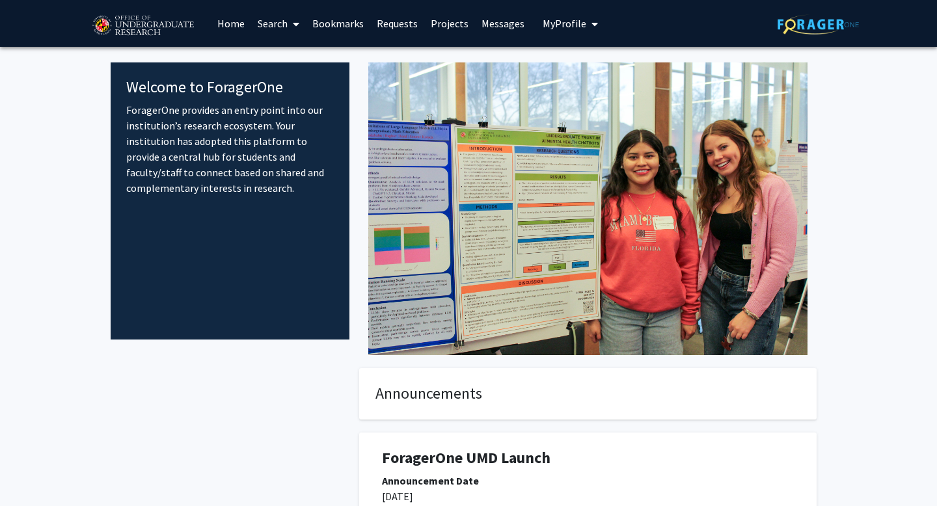
click at [293, 18] on span at bounding box center [294, 24] width 12 height 46
click at [303, 54] on span "Faculty/Staff" at bounding box center [299, 60] width 96 height 26
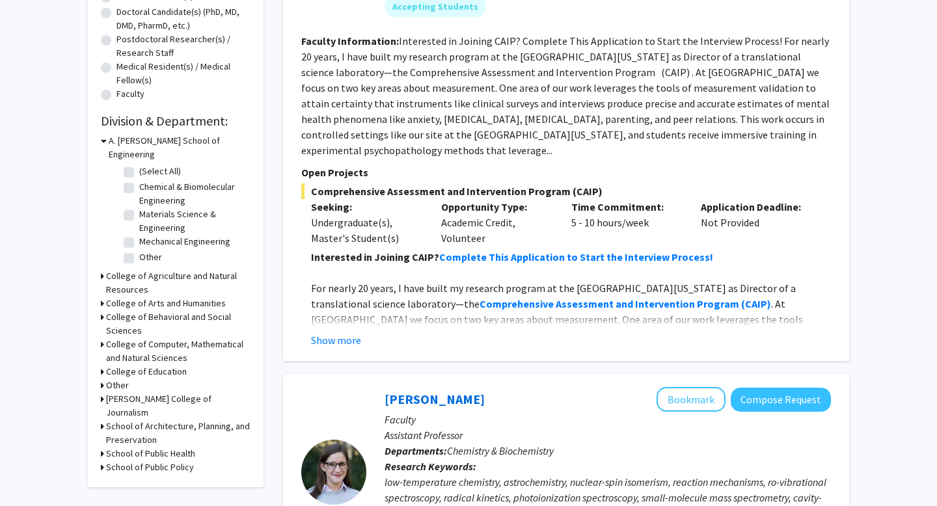
scroll to position [290, 0]
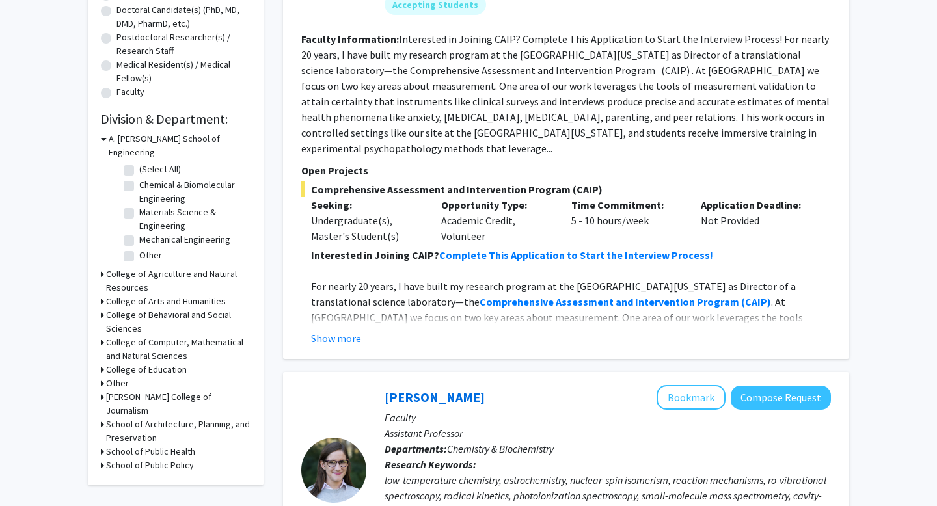
click at [131, 268] on h3 "College of Agriculture and Natural Resources" at bounding box center [178, 281] width 144 height 27
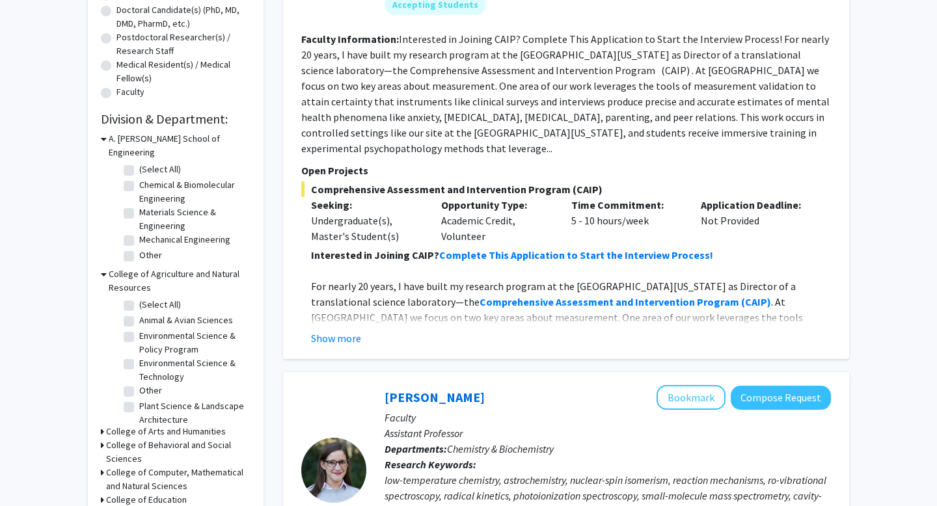
click at [135, 298] on fg-checkbox "(Select All) (Select All)" at bounding box center [186, 306] width 124 height 16
click at [139, 298] on label "(Select All)" at bounding box center [160, 305] width 42 height 14
click at [139, 298] on input "(Select All)" at bounding box center [143, 302] width 8 height 8
checkbox input "true"
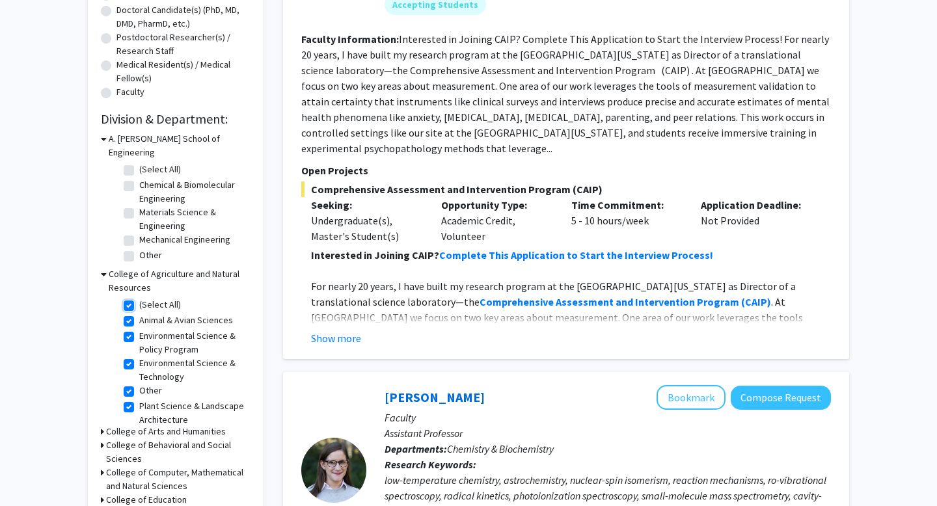
checkbox input "true"
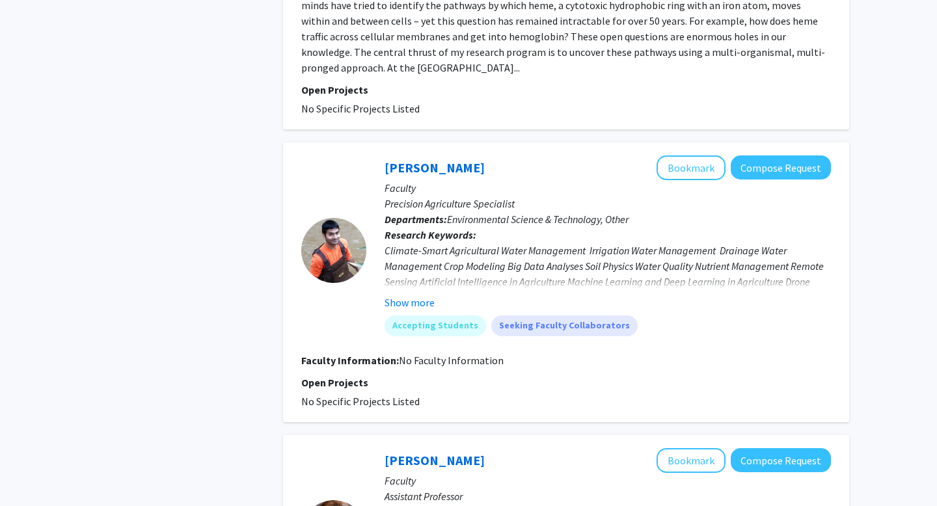
scroll to position [2051, 0]
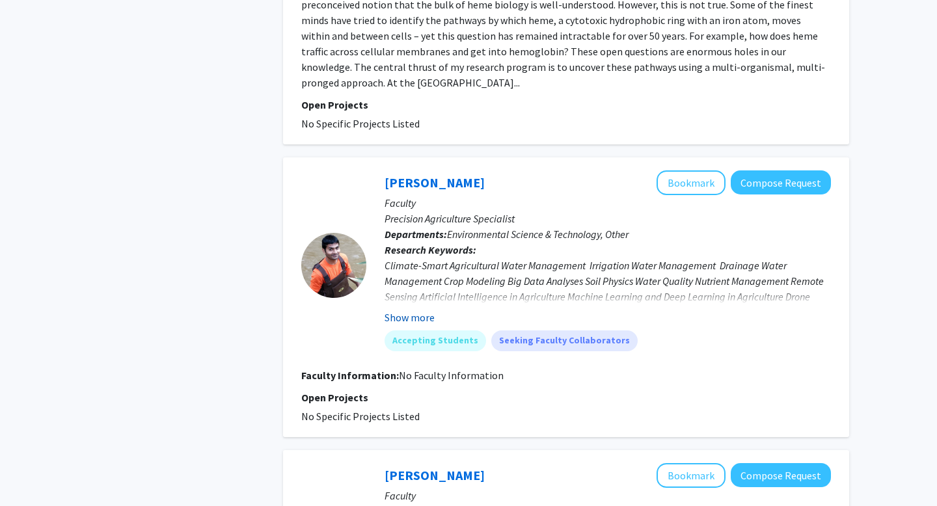
click at [427, 316] on button "Show more" at bounding box center [410, 318] width 50 height 16
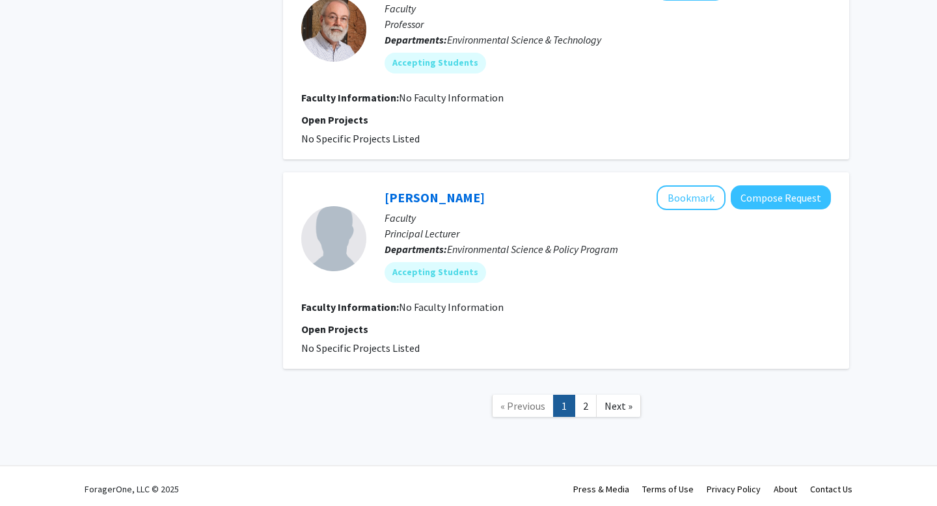
scroll to position [3082, 0]
click at [587, 403] on link "2" at bounding box center [586, 407] width 22 height 23
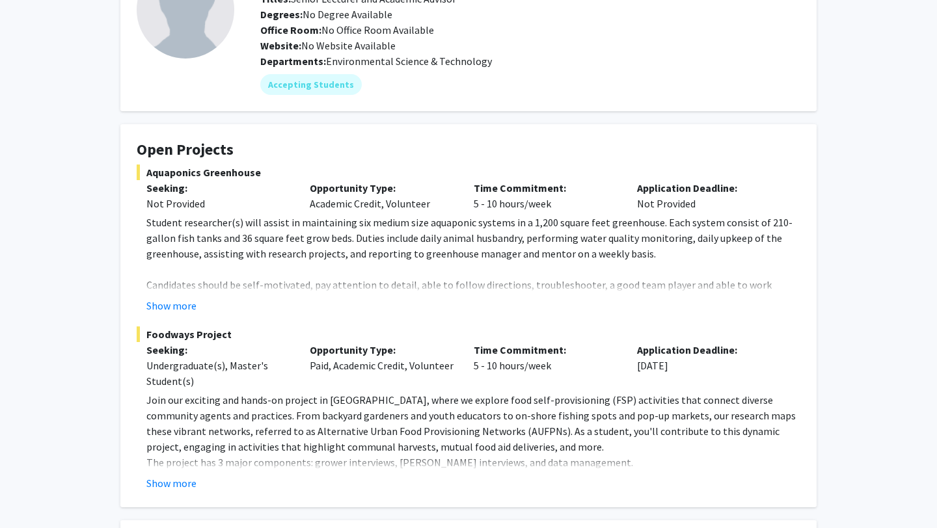
scroll to position [114, 0]
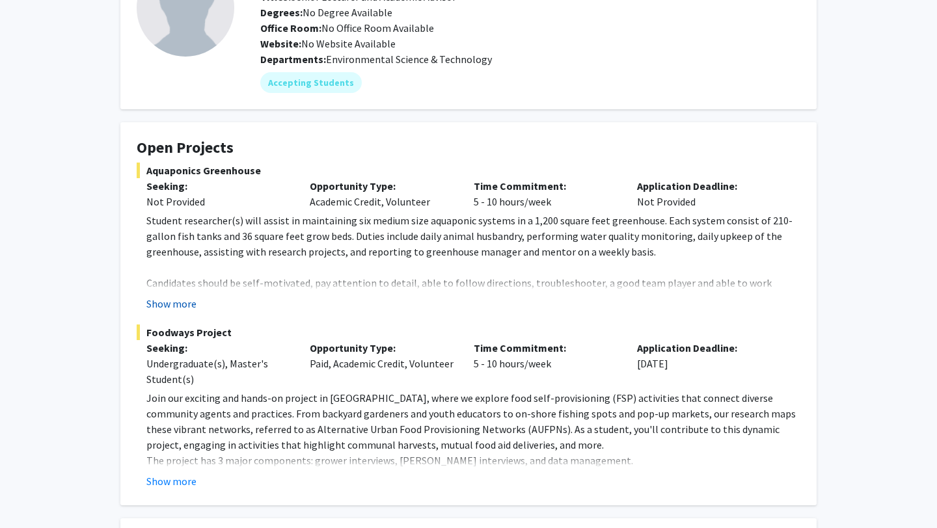
click at [181, 306] on button "Show more" at bounding box center [171, 304] width 50 height 16
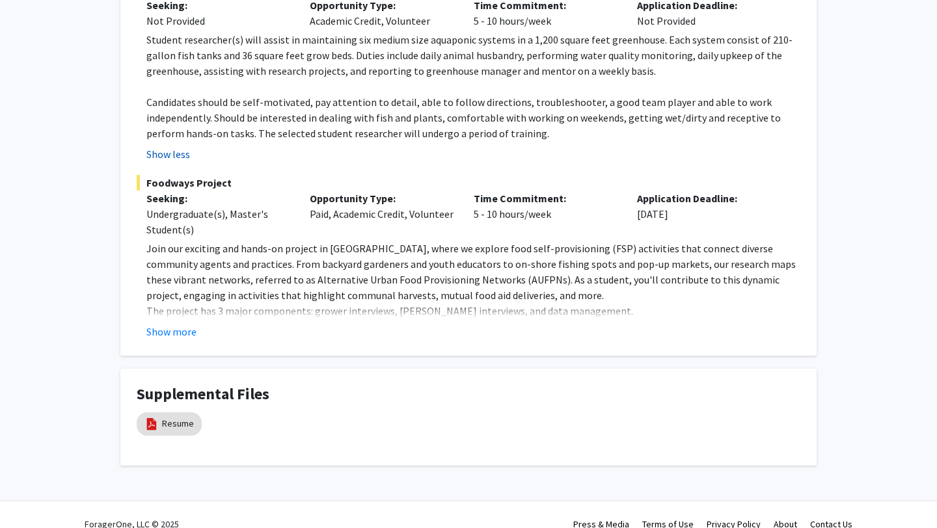
scroll to position [313, 0]
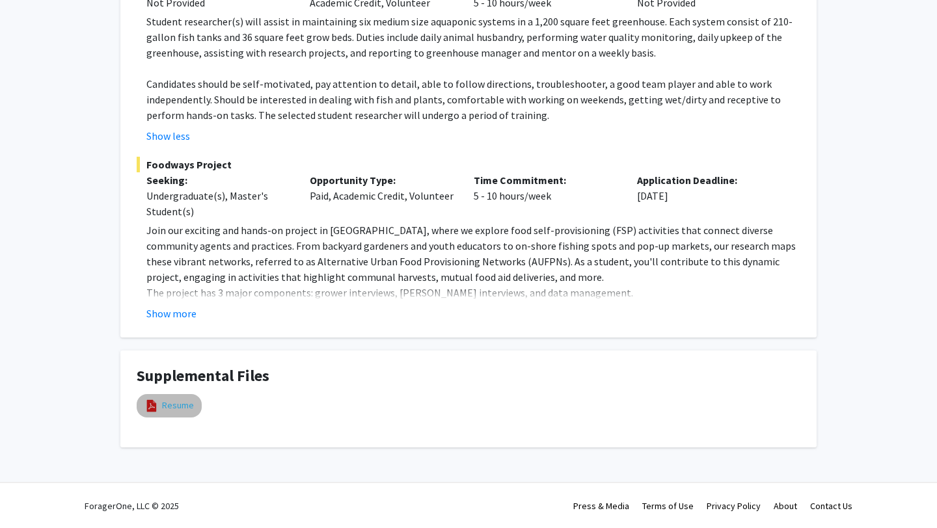
click at [175, 404] on link "Resume" at bounding box center [178, 406] width 32 height 14
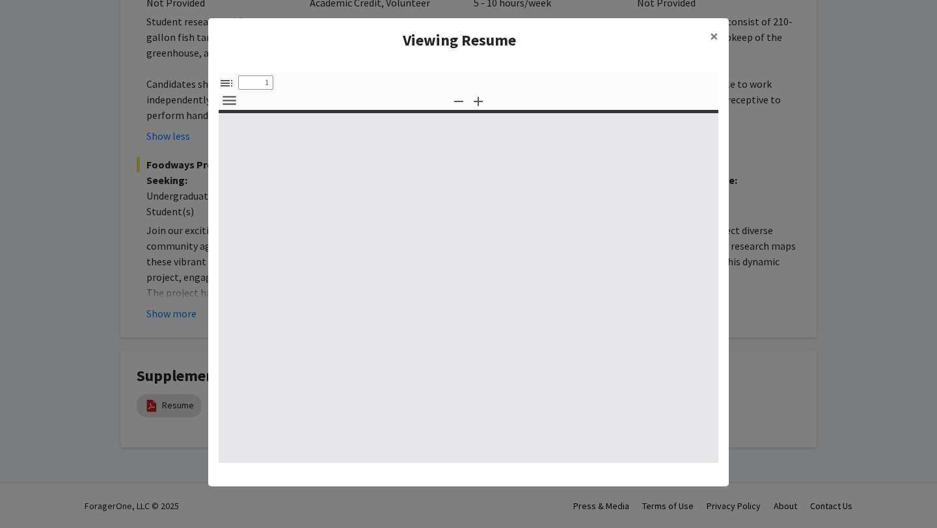
select select "custom"
type input "0"
select select "custom"
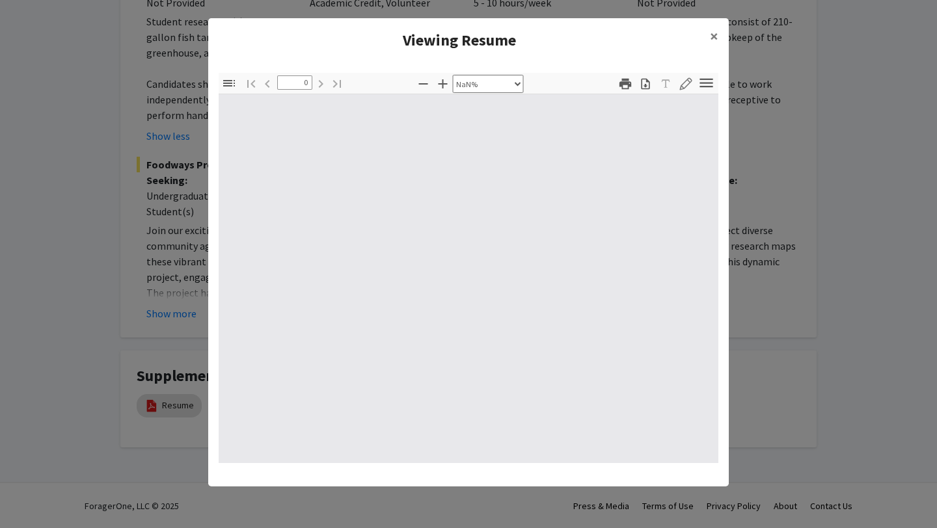
type input "1"
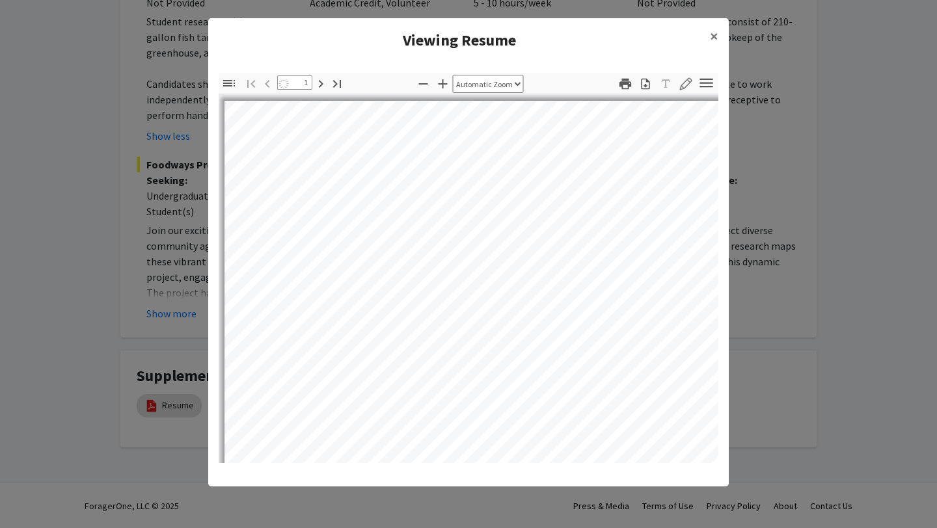
select select "auto"
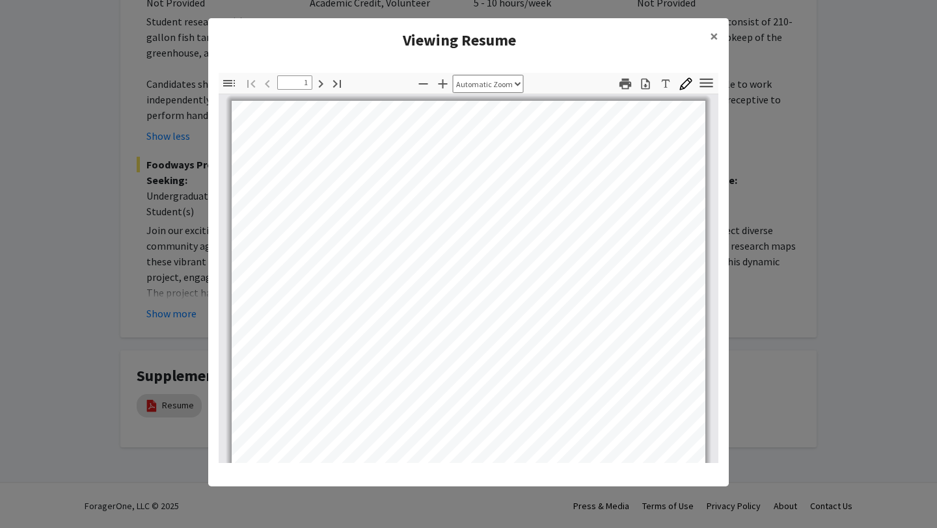
scroll to position [0, 0]
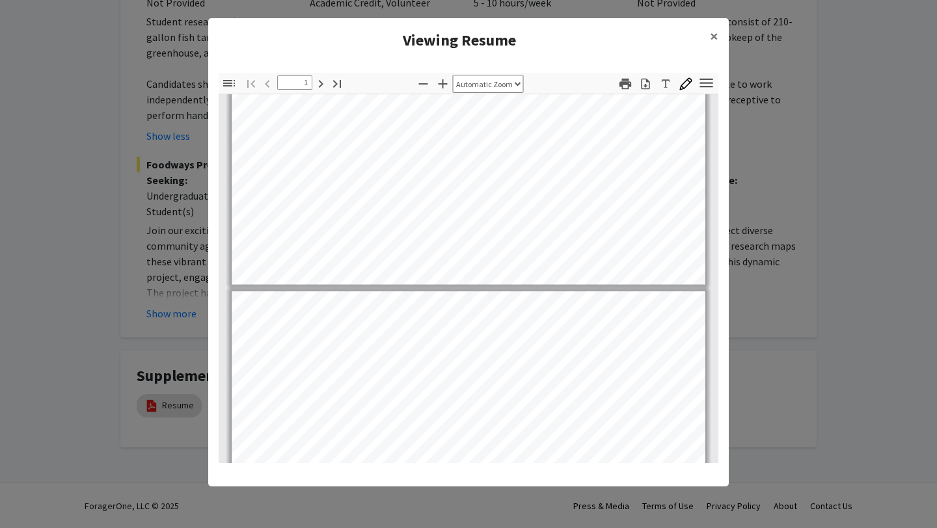
type input "2"
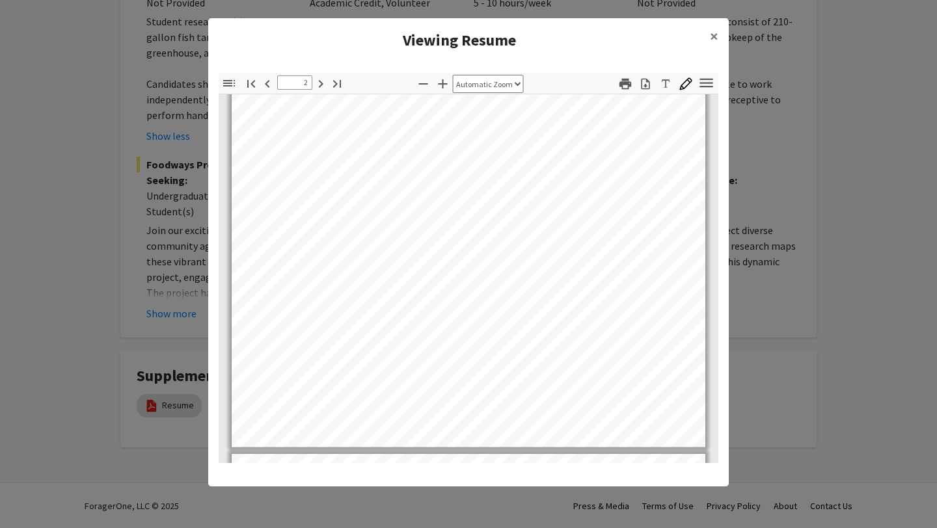
scroll to position [888, 0]
click at [709, 38] on button "×" at bounding box center [714, 36] width 29 height 36
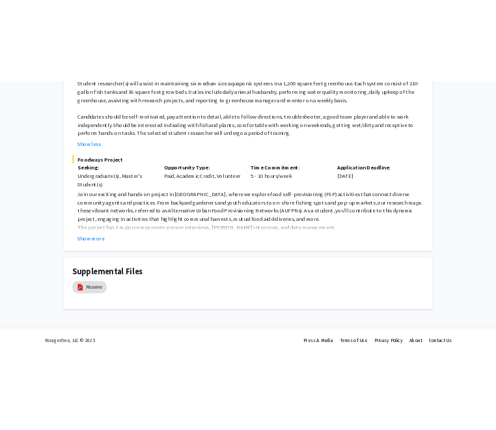
scroll to position [335, 0]
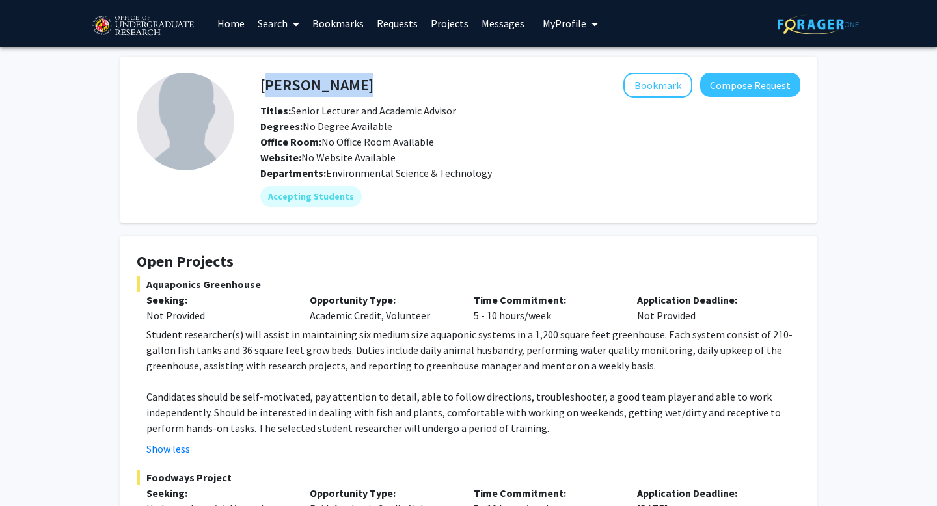
drag, startPoint x: 382, startPoint y: 87, endPoint x: 261, endPoint y: 79, distance: 121.4
click at [261, 79] on div "[PERSON_NAME] Bookmark Compose Request" at bounding box center [531, 85] width 560 height 25
copy h4 "[PERSON_NAME]"
